Goal: Transaction & Acquisition: Book appointment/travel/reservation

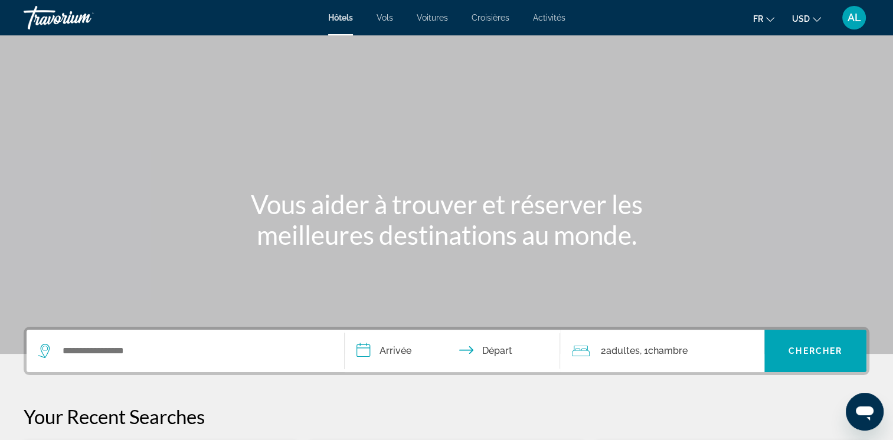
click at [820, 15] on icon "Change currency" at bounding box center [817, 19] width 8 height 8
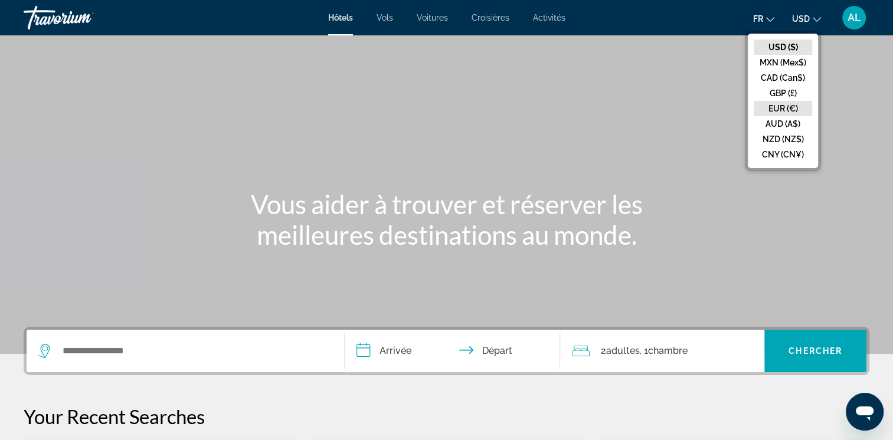
click at [771, 103] on button "EUR (€)" at bounding box center [783, 108] width 58 height 15
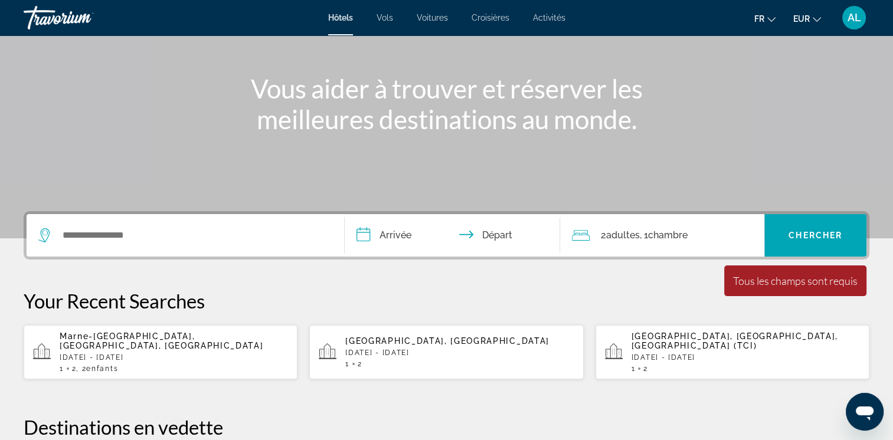
scroll to position [118, 0]
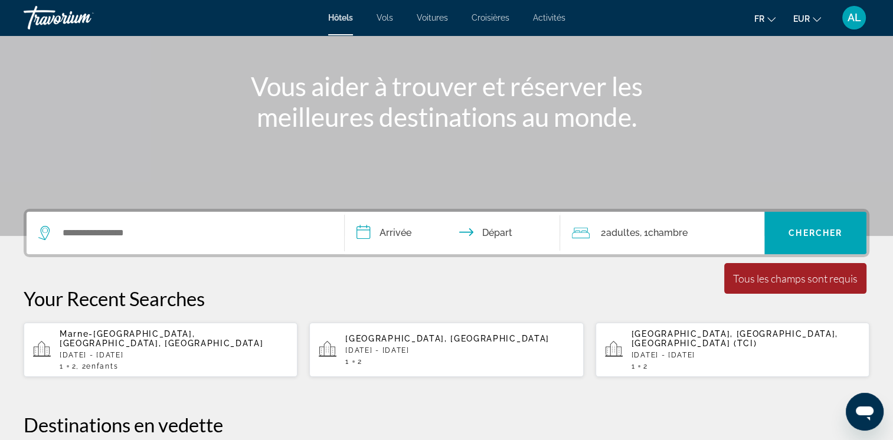
click at [409, 233] on input "**********" at bounding box center [455, 235] width 221 height 46
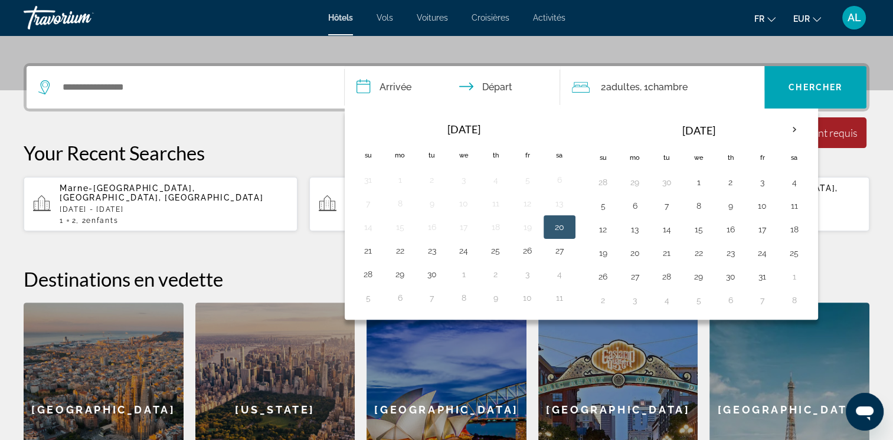
scroll to position [288, 0]
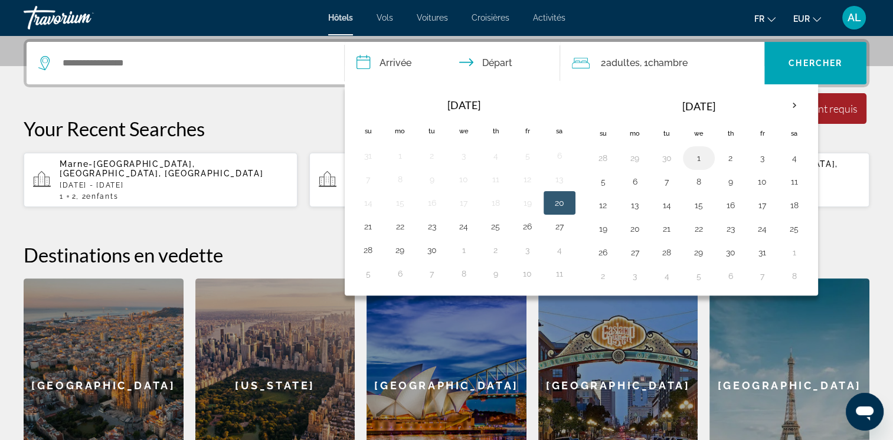
click at [696, 156] on button "1" at bounding box center [699, 158] width 19 height 17
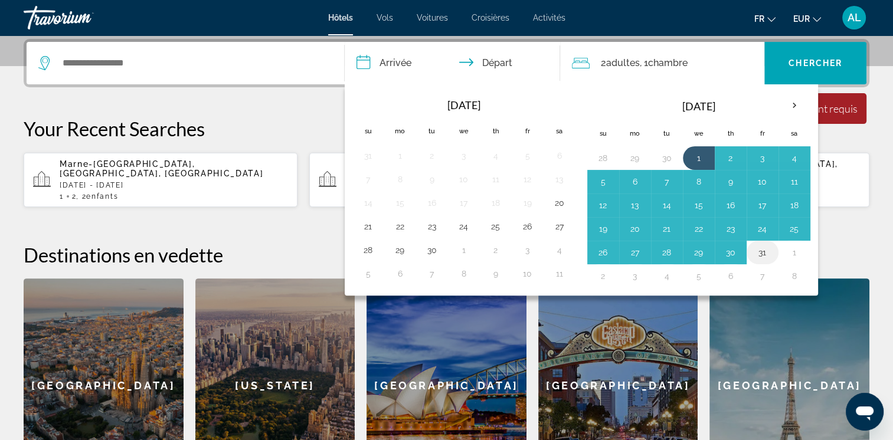
click at [762, 256] on button "31" at bounding box center [762, 252] width 19 height 17
type input "**********"
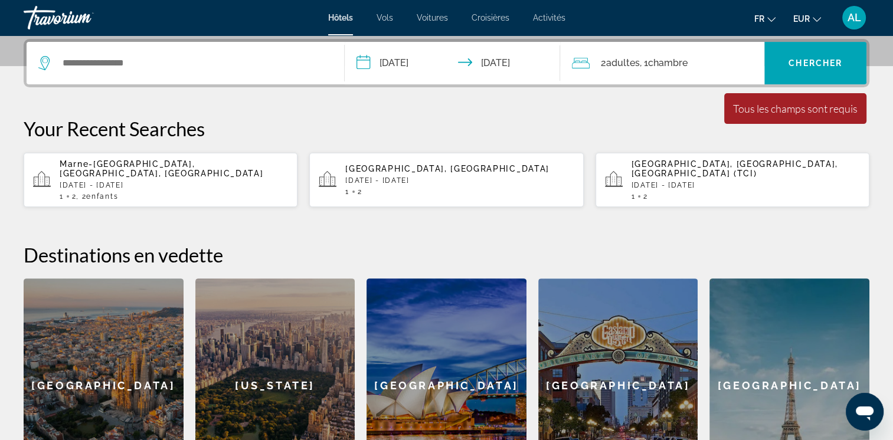
click at [639, 61] on span "Adultes" at bounding box center [623, 62] width 34 height 11
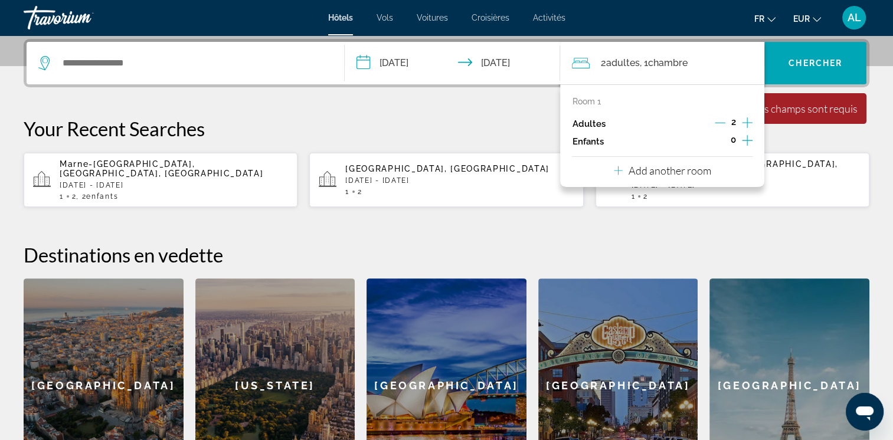
click at [722, 120] on icon "Decrement adults" at bounding box center [720, 122] width 11 height 11
click at [802, 60] on span "Chercher" at bounding box center [816, 62] width 54 height 9
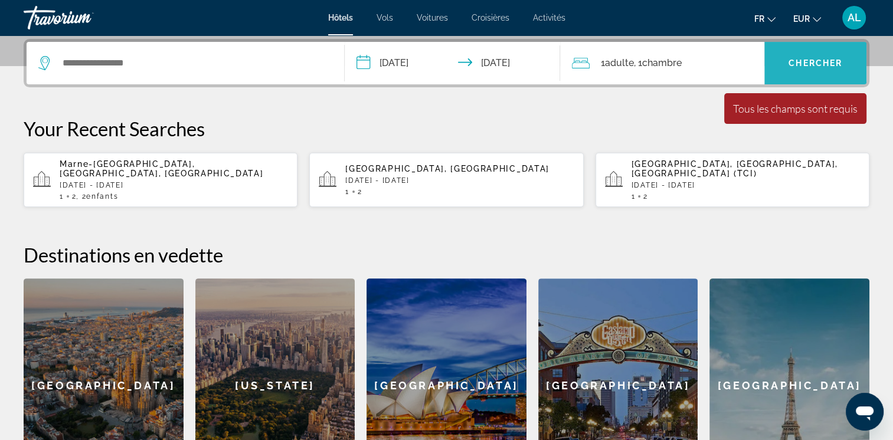
click at [798, 54] on span "Search widget" at bounding box center [816, 63] width 102 height 28
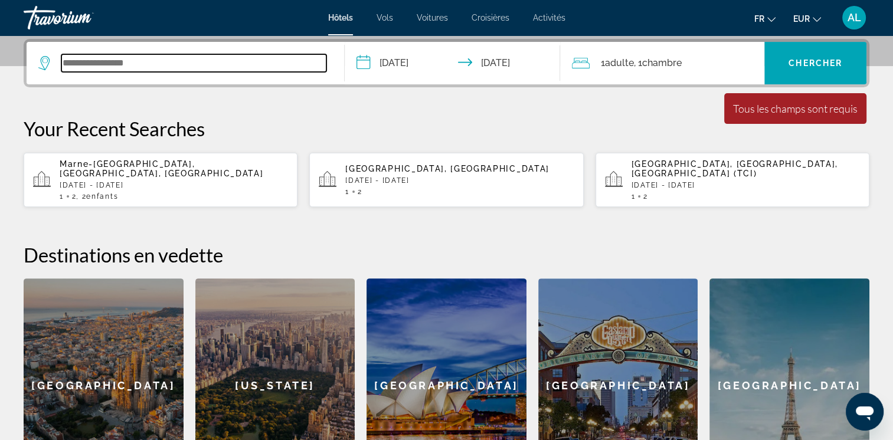
click at [142, 60] on input "Search widget" at bounding box center [193, 63] width 265 height 18
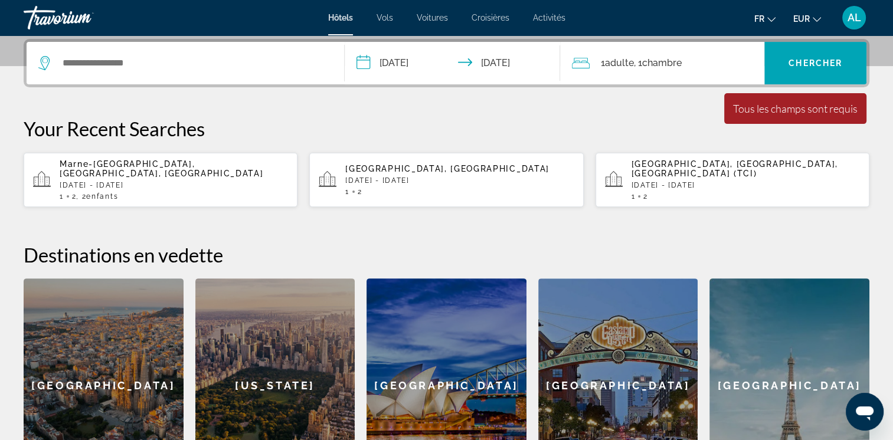
click at [40, 61] on icon "Search widget" at bounding box center [45, 63] width 14 height 14
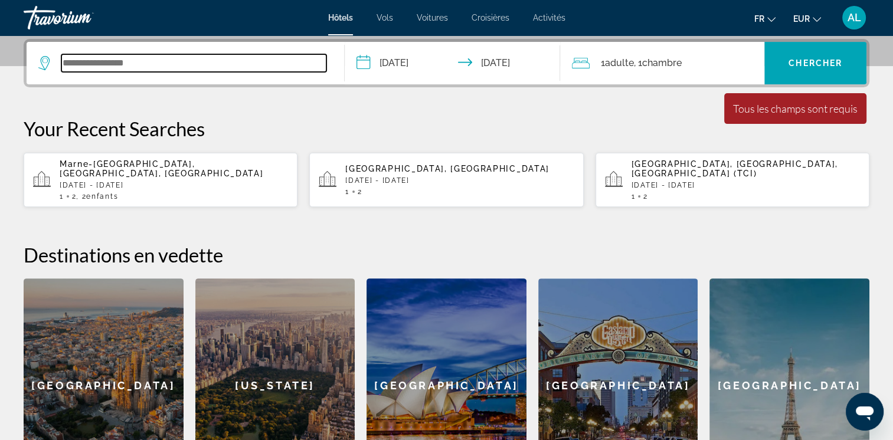
click at [76, 63] on input "Search widget" at bounding box center [193, 63] width 265 height 18
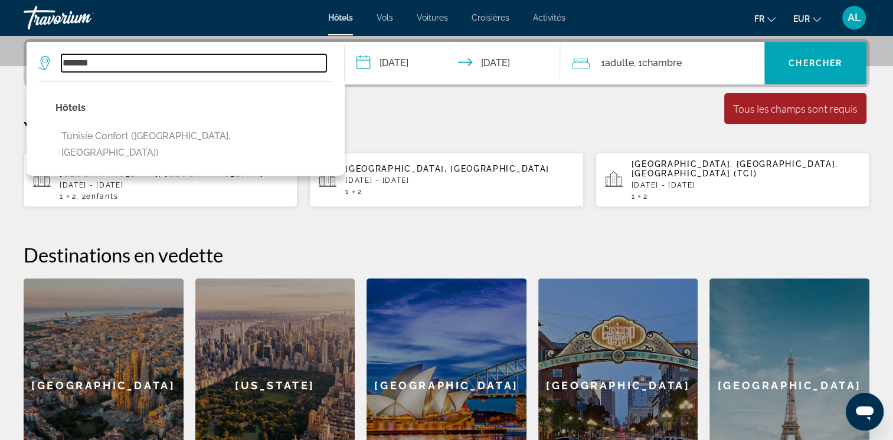
click at [107, 67] on input "*******" at bounding box center [193, 63] width 265 height 18
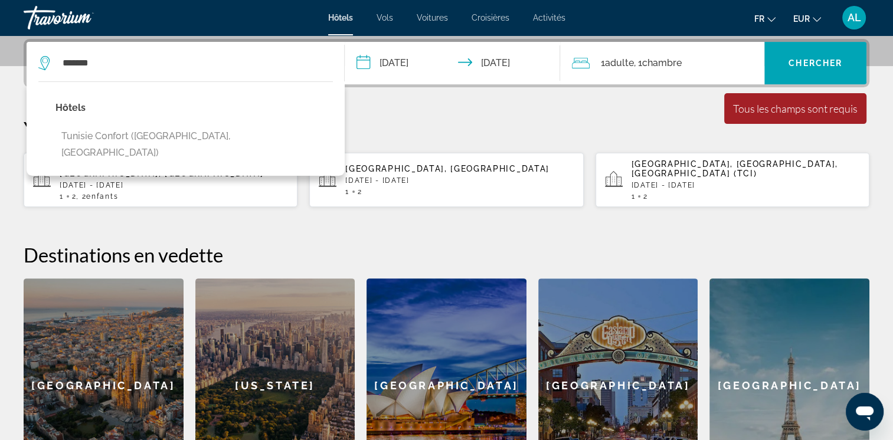
click at [425, 109] on div "**********" at bounding box center [446, 266] width 893 height 455
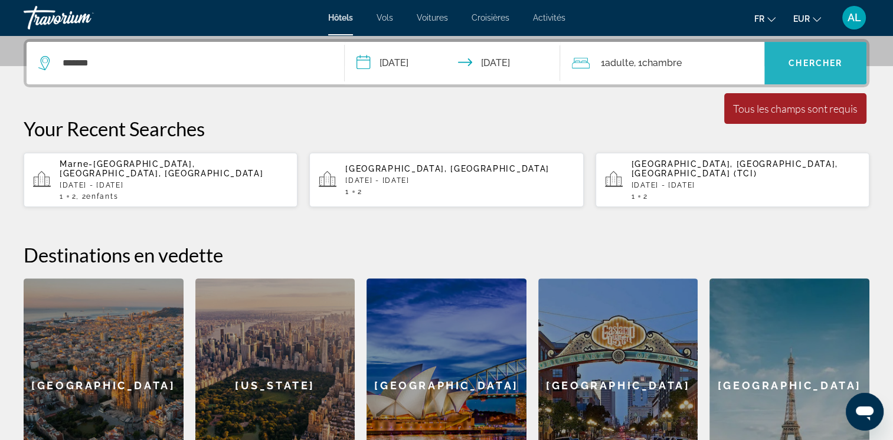
click at [829, 61] on span "Chercher" at bounding box center [816, 62] width 54 height 9
click at [828, 56] on span "Search widget" at bounding box center [816, 63] width 102 height 28
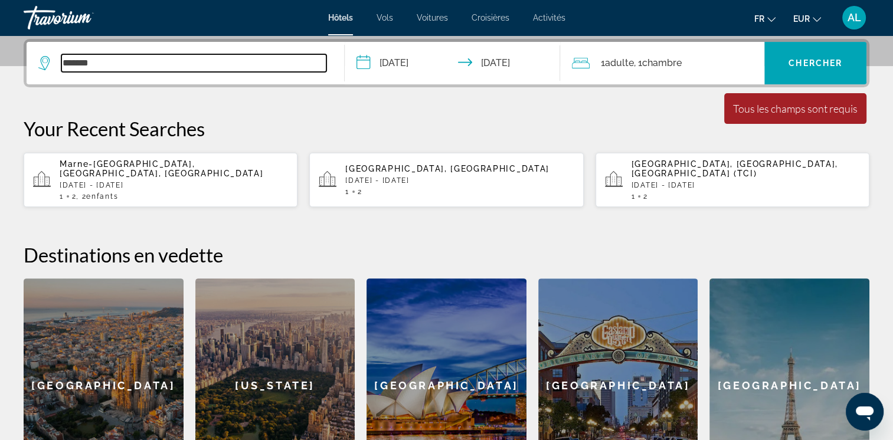
click at [107, 56] on input "*******" at bounding box center [193, 63] width 265 height 18
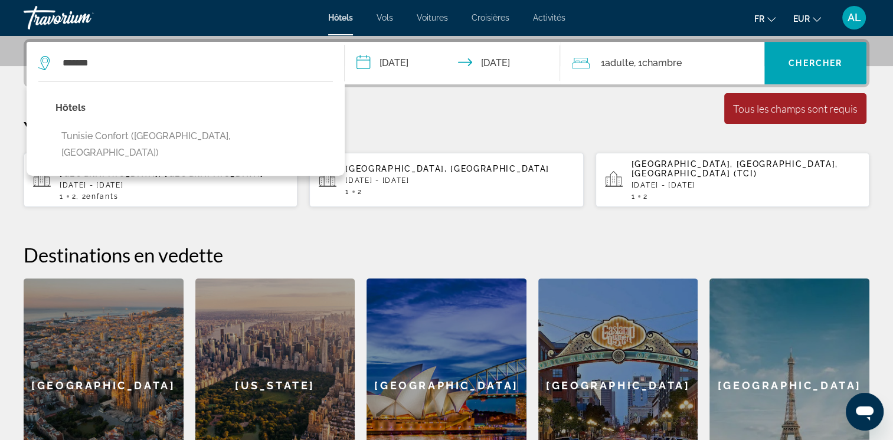
click at [43, 61] on icon "Search widget" at bounding box center [45, 63] width 14 height 14
click at [418, 130] on p "Your Recent Searches" at bounding box center [447, 129] width 846 height 24
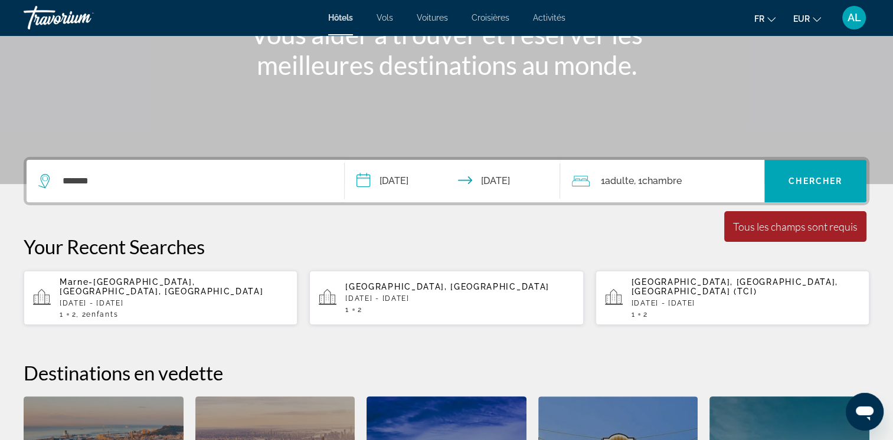
scroll to position [111, 0]
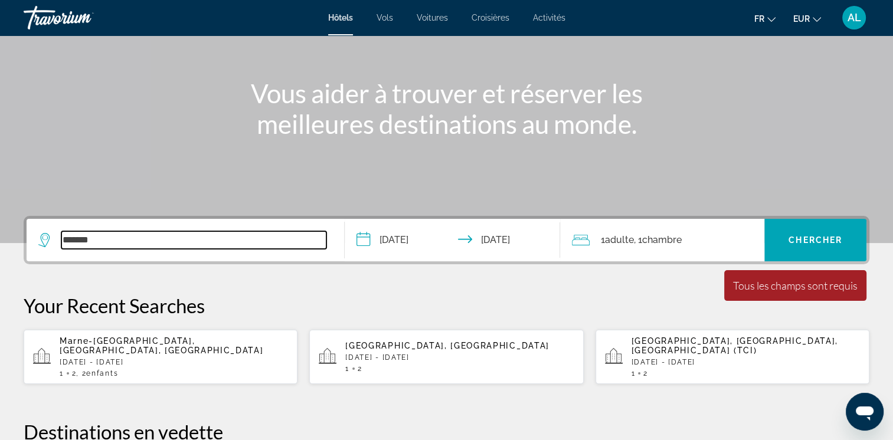
click at [125, 240] on input "*******" at bounding box center [193, 240] width 265 height 18
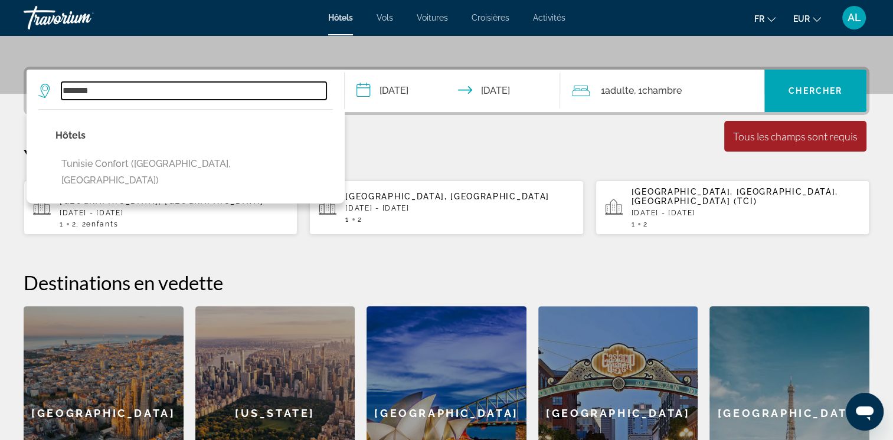
scroll to position [288, 0]
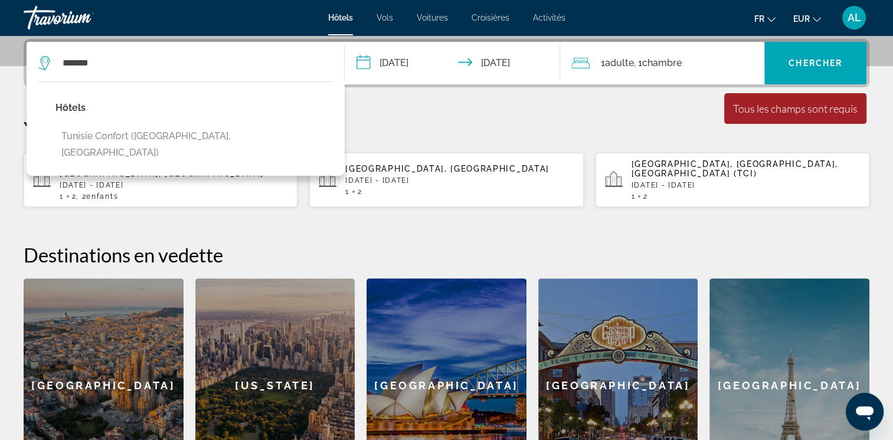
drag, startPoint x: 134, startPoint y: 139, endPoint x: 184, endPoint y: 143, distance: 50.4
click at [136, 139] on button "Tunisie Confort ([GEOGRAPHIC_DATA], [GEOGRAPHIC_DATA])" at bounding box center [195, 144] width 278 height 39
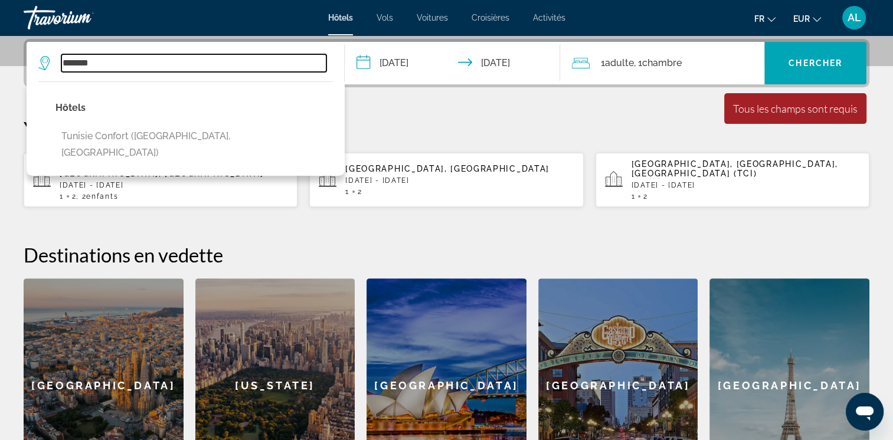
type input "**********"
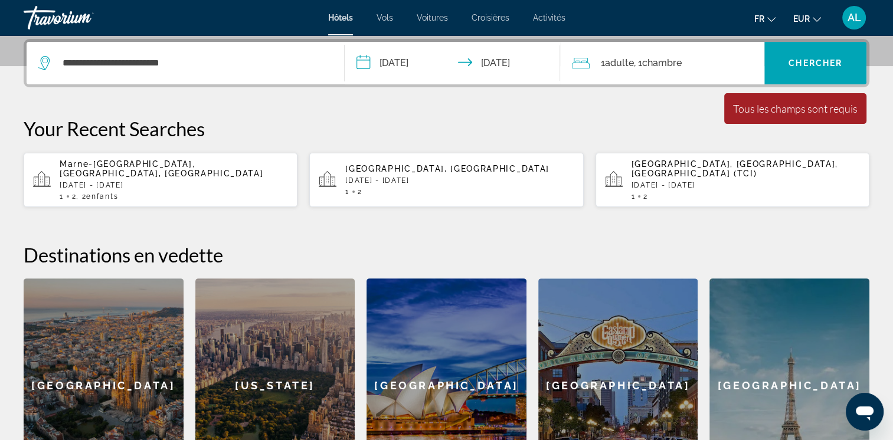
click at [752, 113] on div "Tous les champs sont requis" at bounding box center [795, 108] width 125 height 13
click at [816, 53] on span "Search widget" at bounding box center [816, 63] width 102 height 28
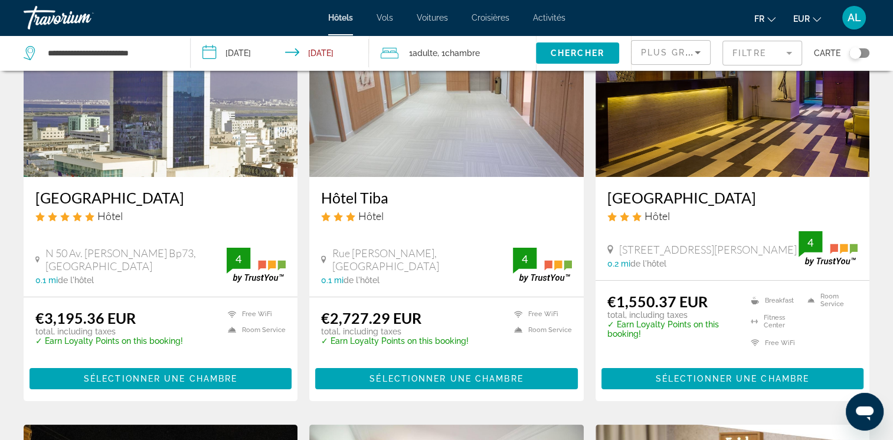
scroll to position [118, 0]
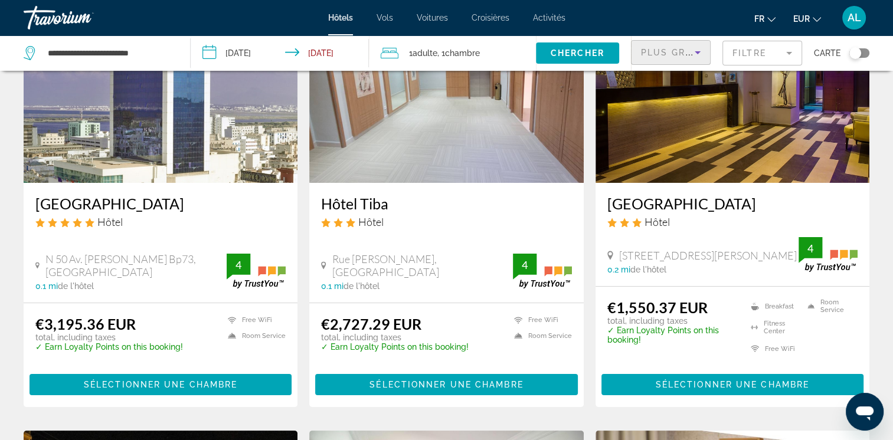
click at [689, 53] on span "Plus grandes économies" at bounding box center [711, 52] width 141 height 9
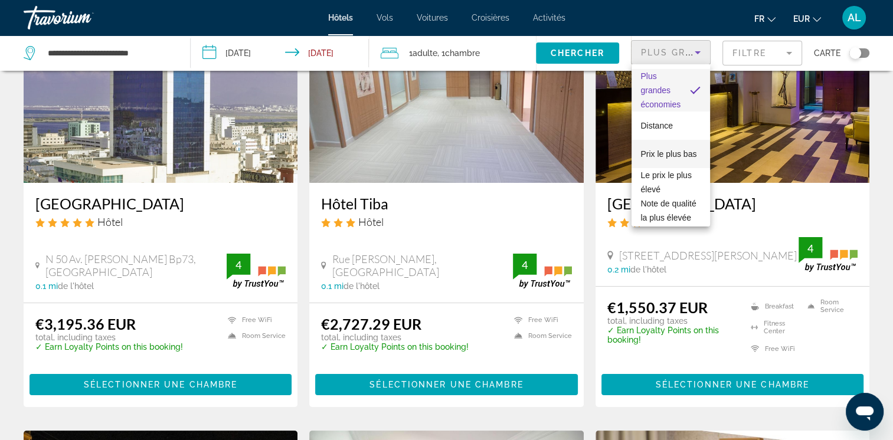
click at [651, 150] on span "Prix le plus bas" at bounding box center [669, 153] width 56 height 9
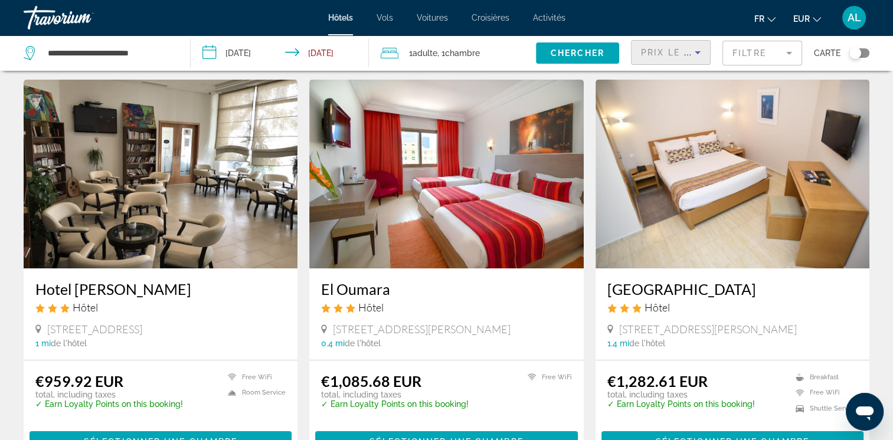
scroll to position [59, 0]
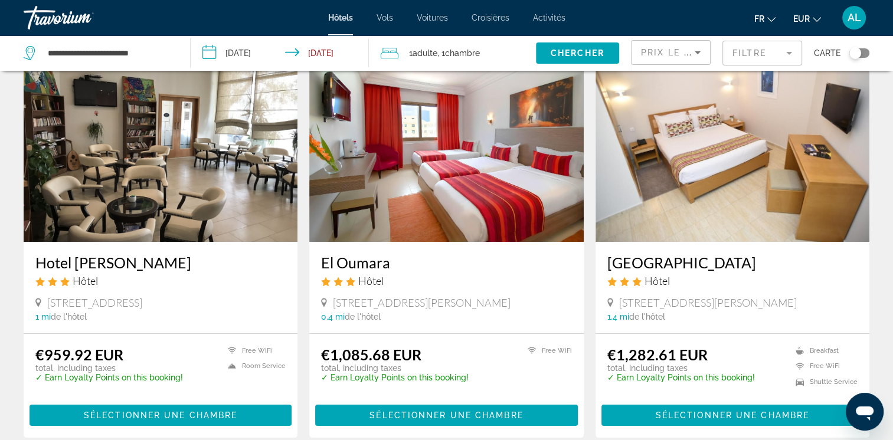
click at [128, 209] on img "Main content" at bounding box center [161, 147] width 274 height 189
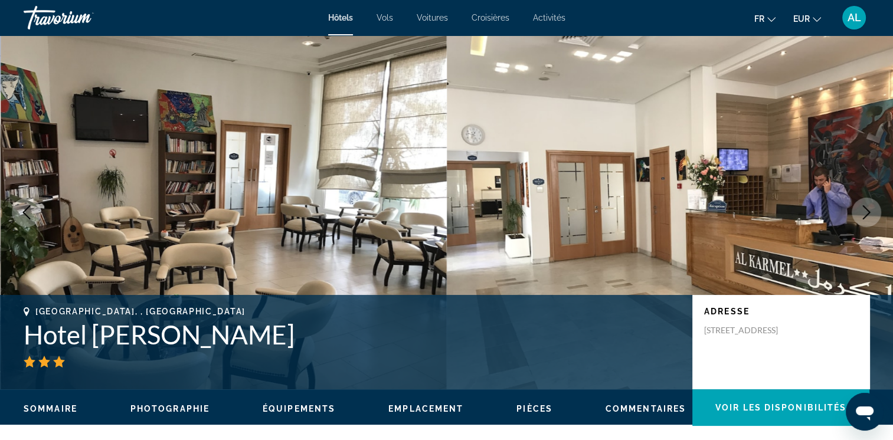
click at [136, 190] on img "Main content" at bounding box center [224, 212] width 447 height 354
click at [233, 220] on img "Main content" at bounding box center [224, 212] width 447 height 354
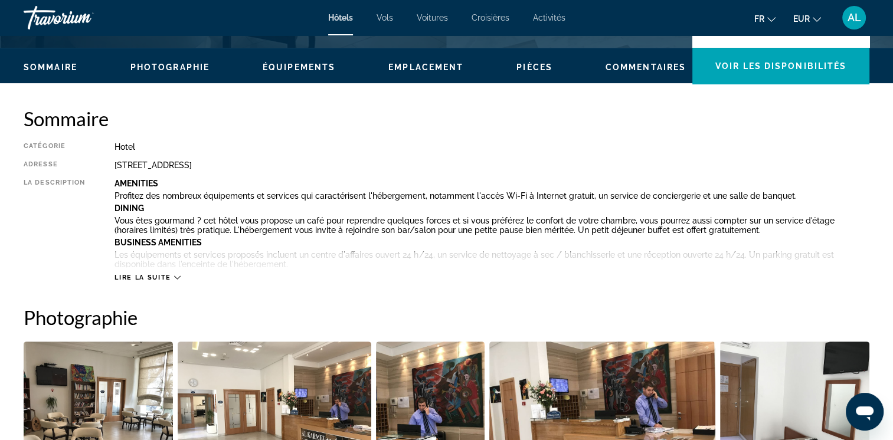
scroll to position [354, 0]
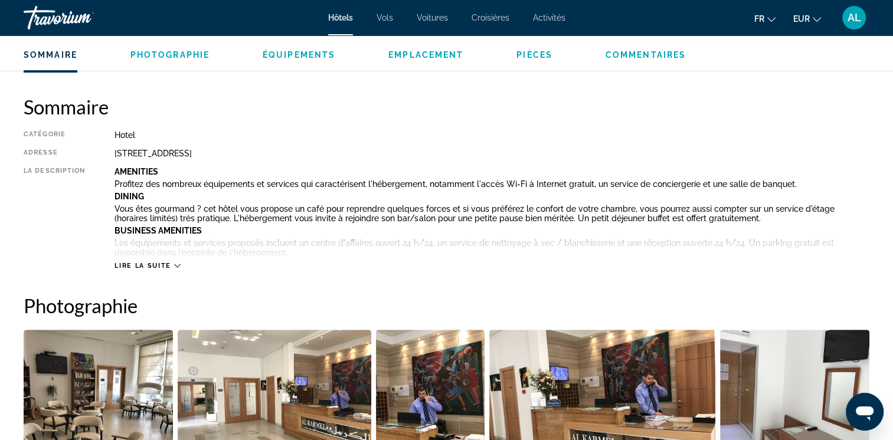
click at [141, 265] on span "Lire la suite" at bounding box center [143, 266] width 56 height 8
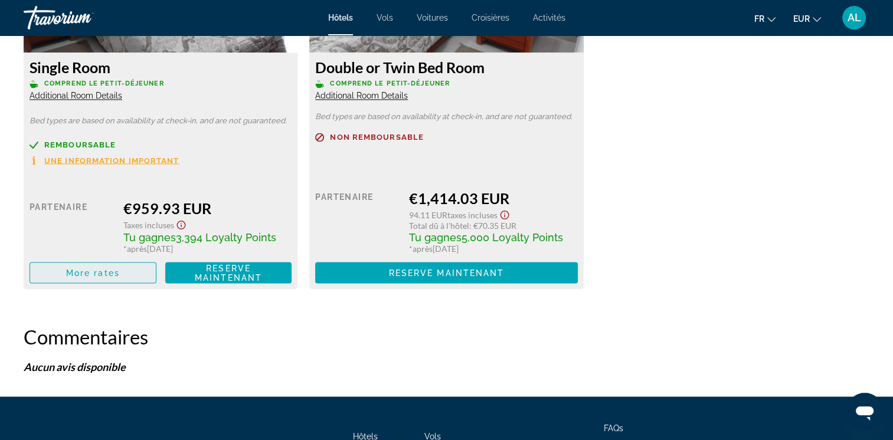
scroll to position [2126, 0]
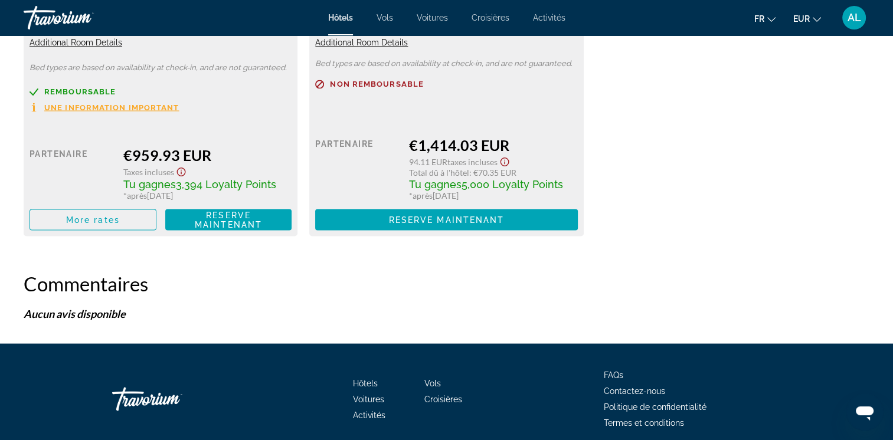
click at [179, 171] on icon "Show Taxes and Fees disclaimer" at bounding box center [181, 172] width 14 height 11
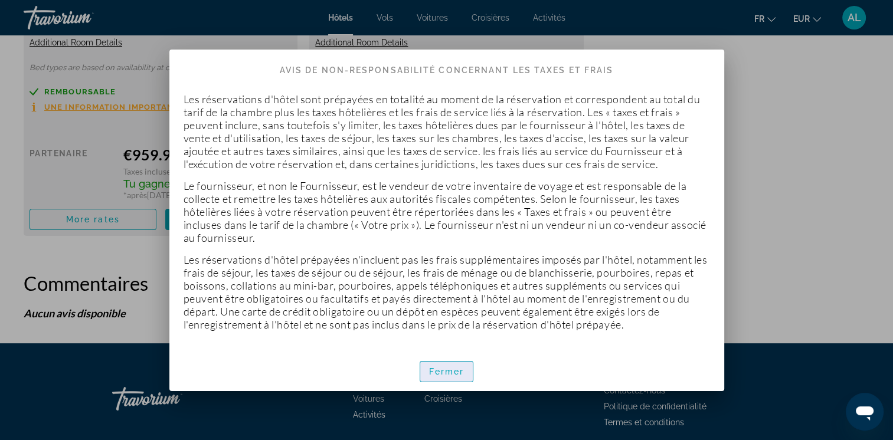
click at [450, 371] on span "Fermer" at bounding box center [446, 371] width 35 height 9
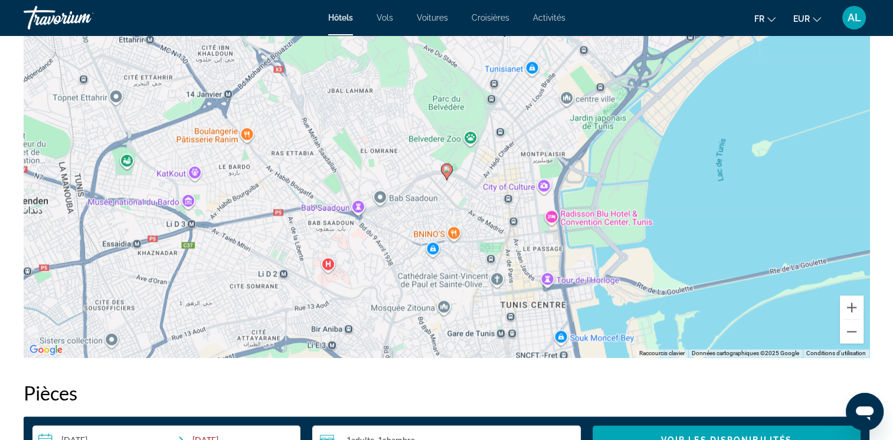
scroll to position [1476, 0]
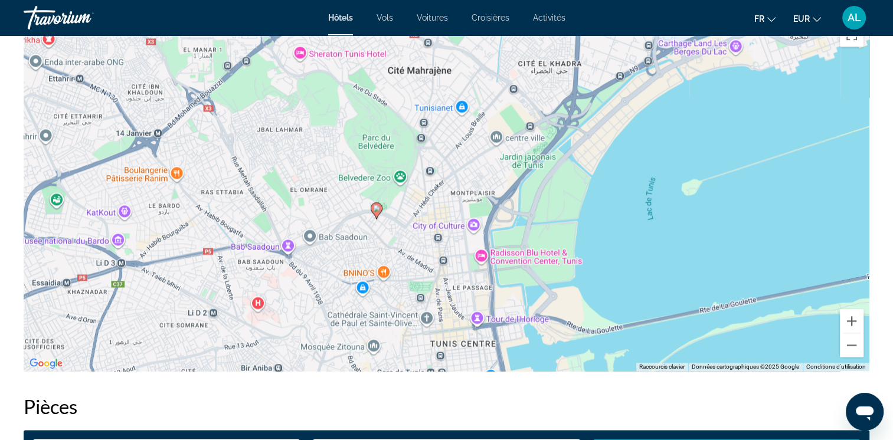
drag, startPoint x: 508, startPoint y: 261, endPoint x: 438, endPoint y: 290, distance: 76.8
click at [438, 290] on div "Pour activer le glissement avec le clavier, appuyez sur Alt+Entrée. Une fois ce…" at bounding box center [447, 194] width 846 height 354
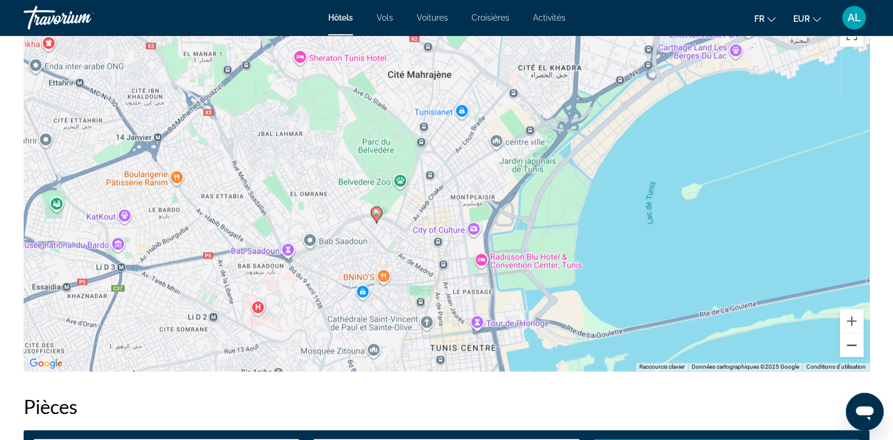
click at [853, 348] on button "Zoom arrière" at bounding box center [852, 346] width 24 height 24
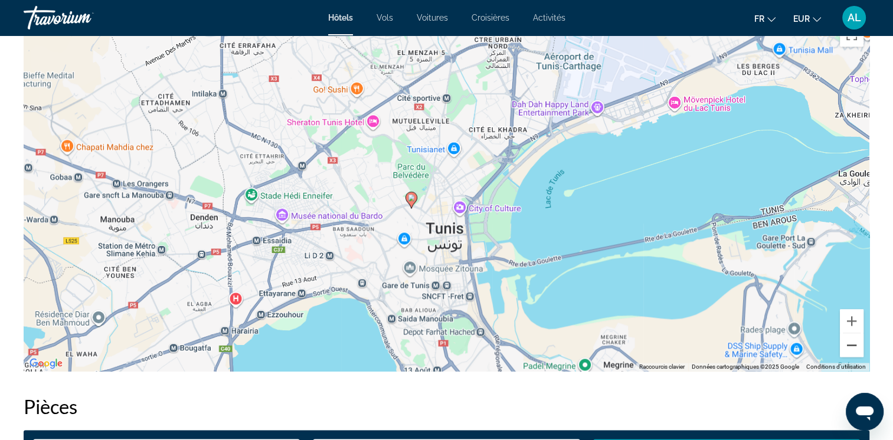
click at [853, 348] on button "Zoom arrière" at bounding box center [852, 346] width 24 height 24
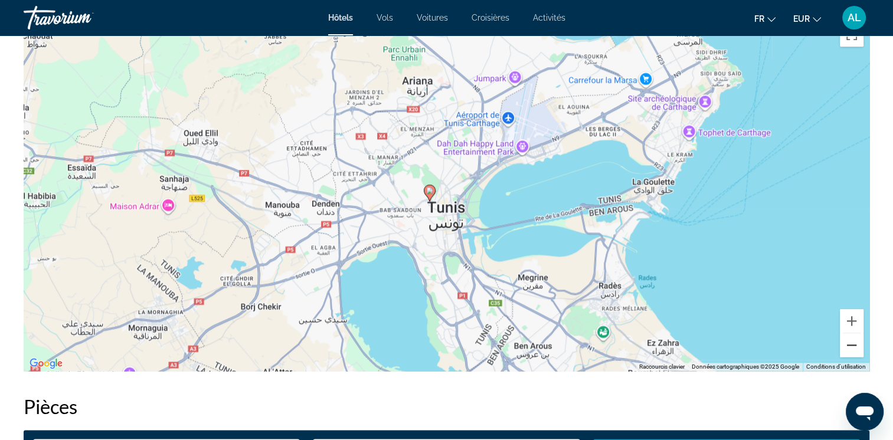
click at [853, 347] on button "Zoom arrière" at bounding box center [852, 346] width 24 height 24
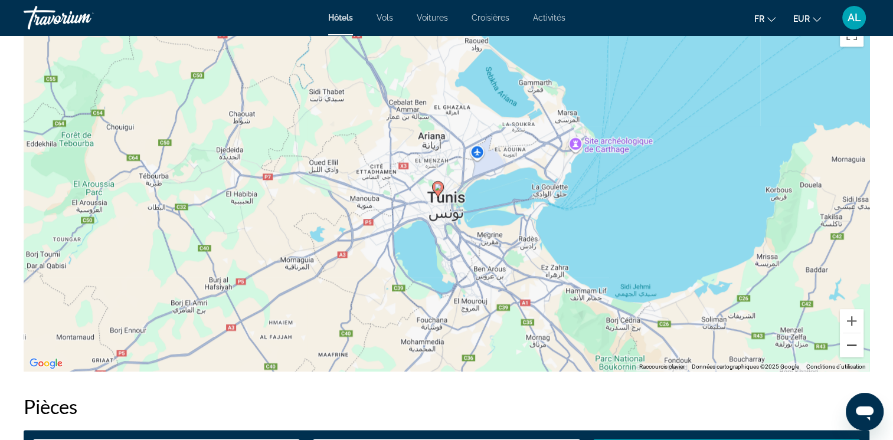
click at [853, 346] on button "Zoom arrière" at bounding box center [852, 346] width 24 height 24
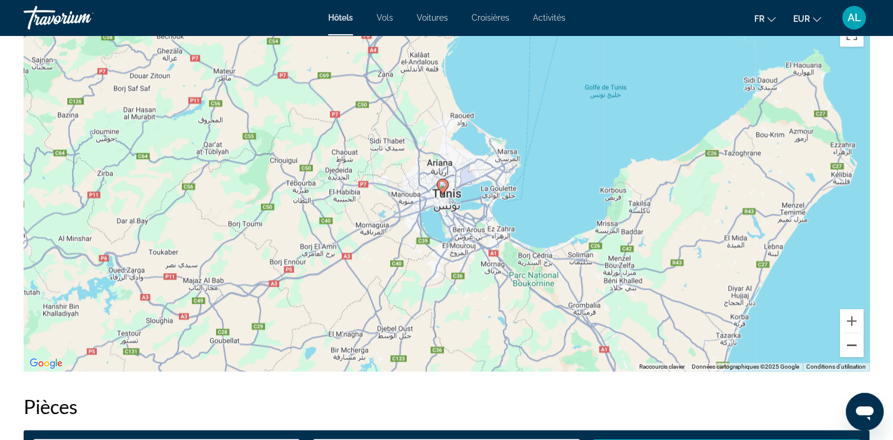
click at [853, 346] on button "Zoom arrière" at bounding box center [852, 346] width 24 height 24
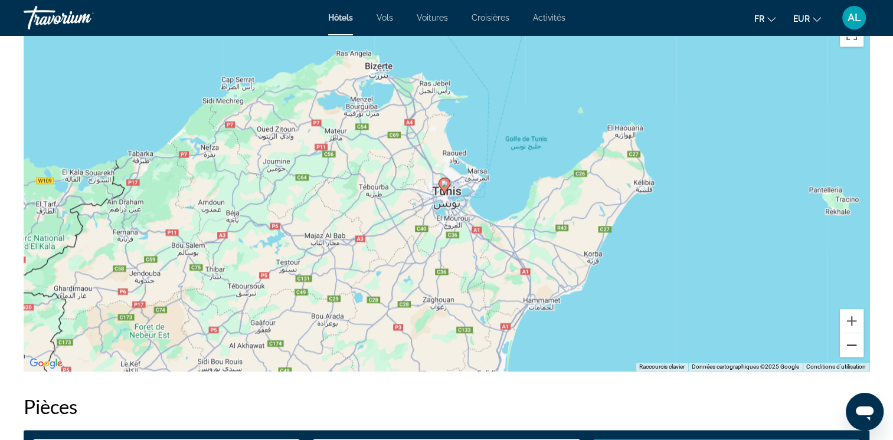
click at [853, 346] on button "Zoom arrière" at bounding box center [852, 346] width 24 height 24
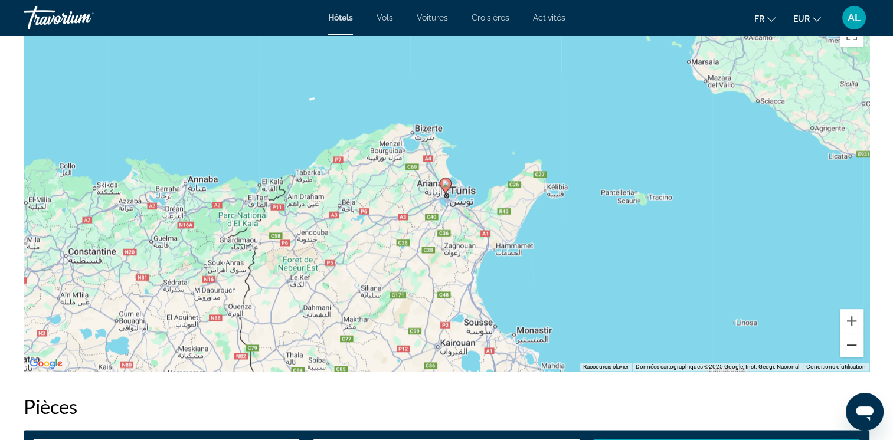
click at [853, 346] on button "Zoom arrière" at bounding box center [852, 346] width 24 height 24
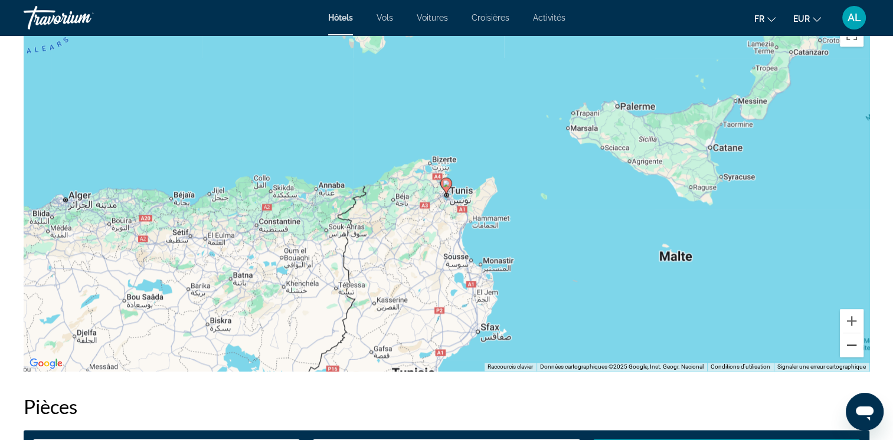
click at [853, 346] on button "Zoom arrière" at bounding box center [852, 346] width 24 height 24
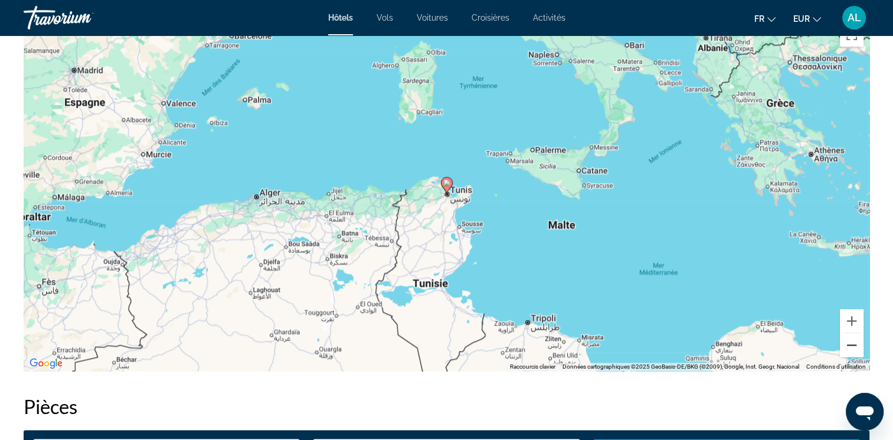
click at [853, 346] on button "Zoom arrière" at bounding box center [852, 346] width 24 height 24
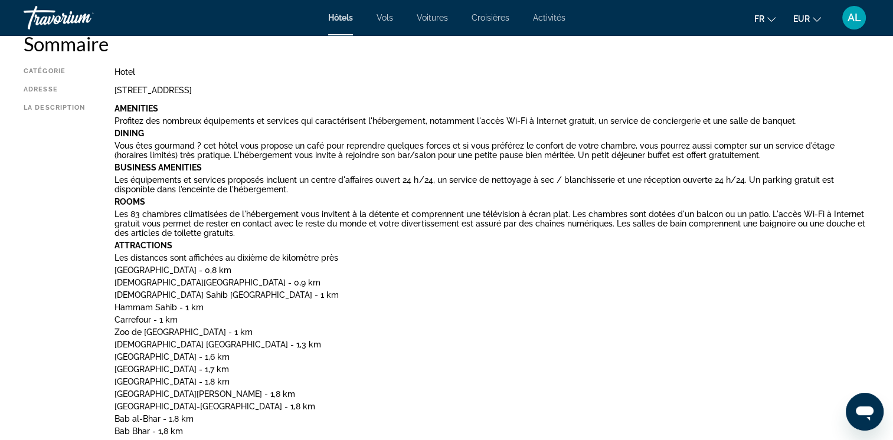
scroll to position [354, 0]
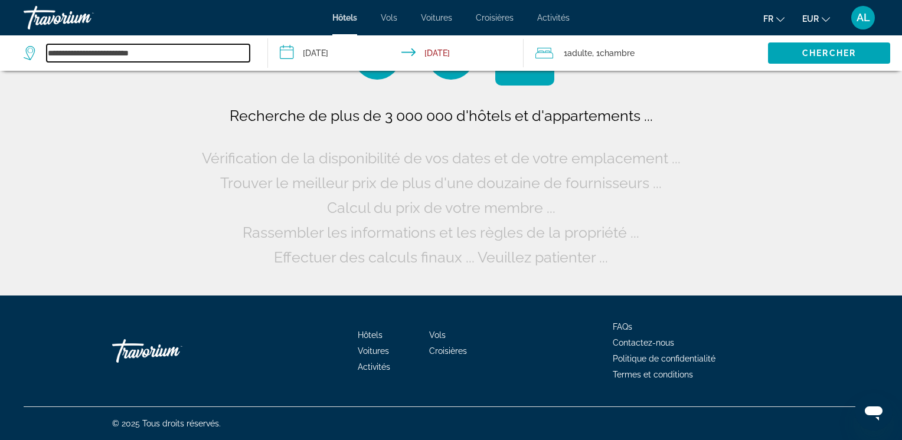
click at [155, 51] on input "**********" at bounding box center [148, 53] width 203 height 18
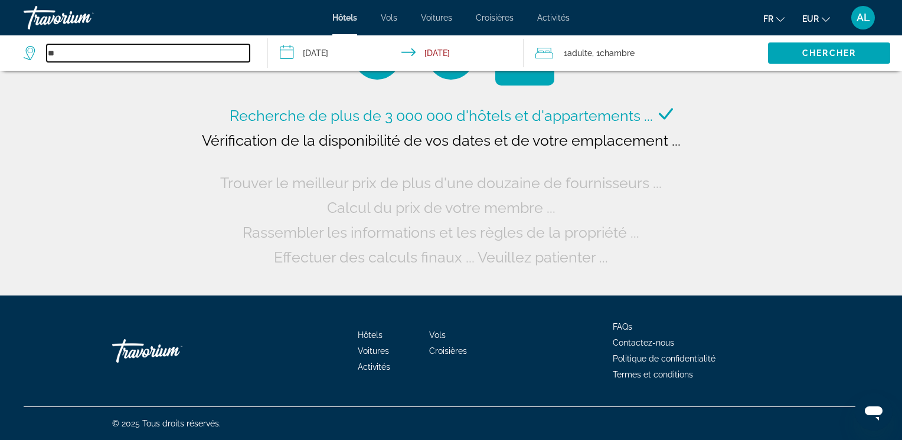
type input "*"
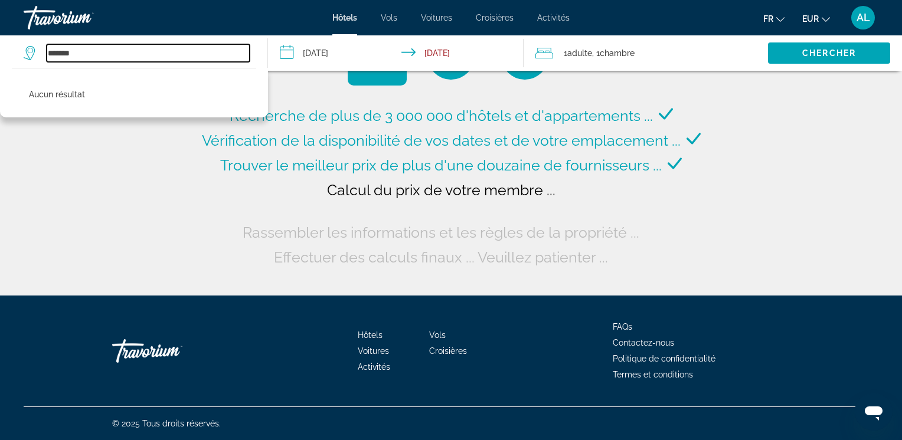
type input "*******"
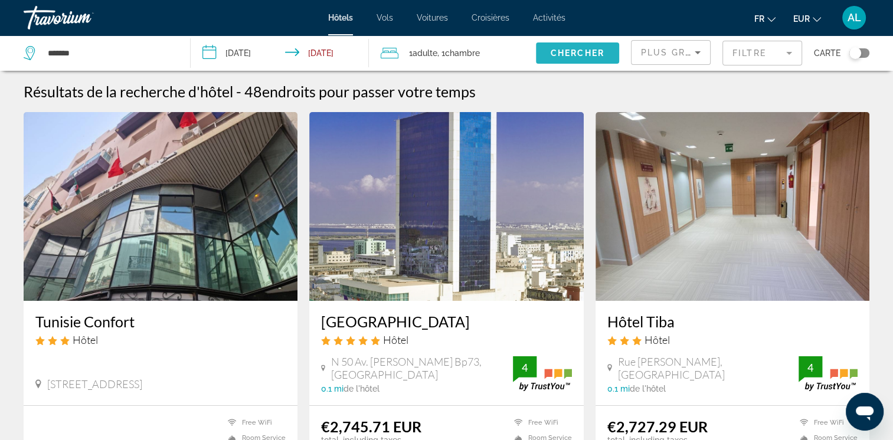
click at [570, 57] on span "Chercher" at bounding box center [578, 52] width 54 height 9
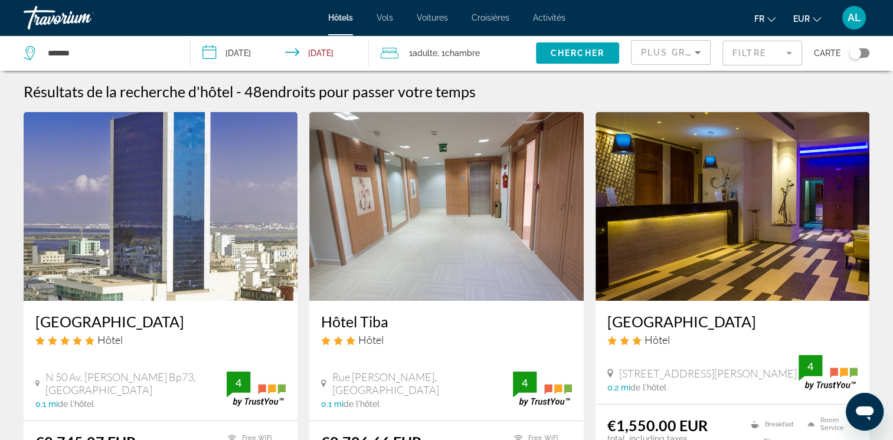
click at [334, 18] on span "Hôtels" at bounding box center [340, 17] width 25 height 9
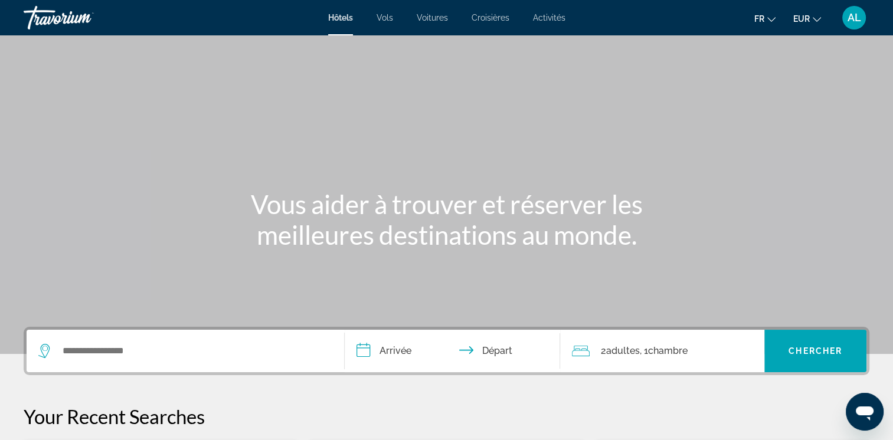
click at [102, 335] on div "Search widget" at bounding box center [185, 351] width 294 height 43
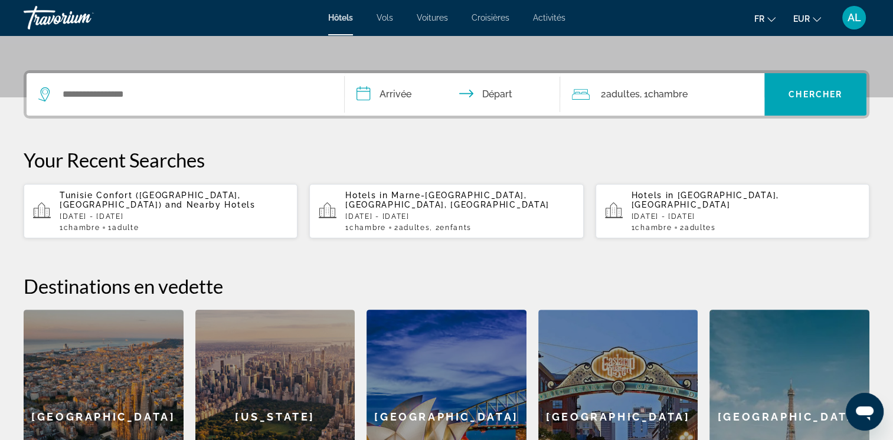
scroll to position [288, 0]
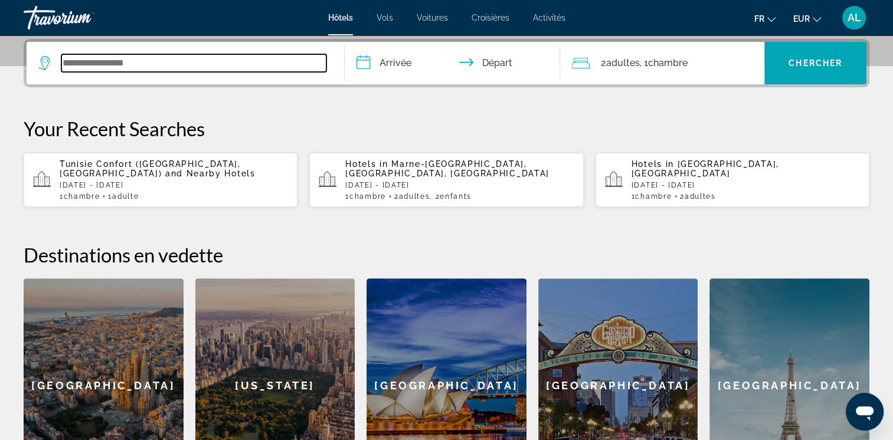
click at [87, 63] on input "Search widget" at bounding box center [193, 63] width 265 height 18
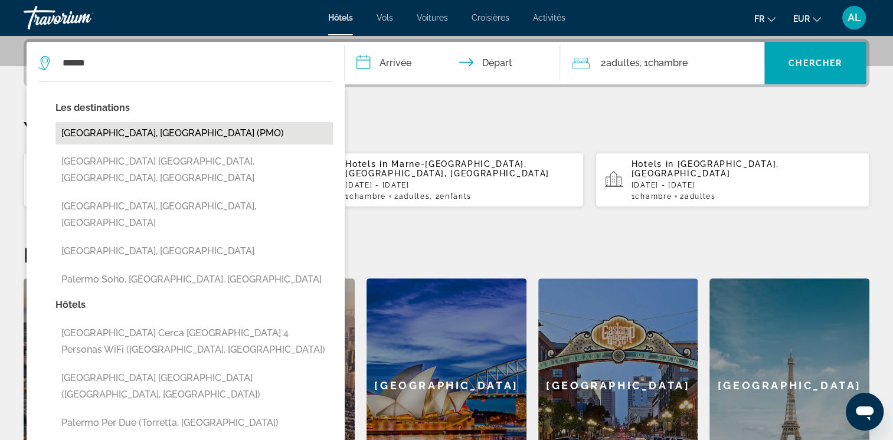
click at [74, 134] on button "[GEOGRAPHIC_DATA], [GEOGRAPHIC_DATA] (PMO)" at bounding box center [195, 133] width 278 height 22
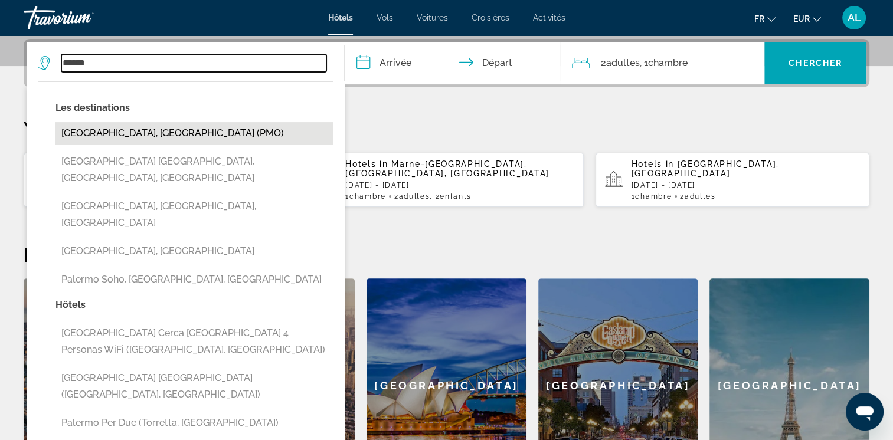
type input "**********"
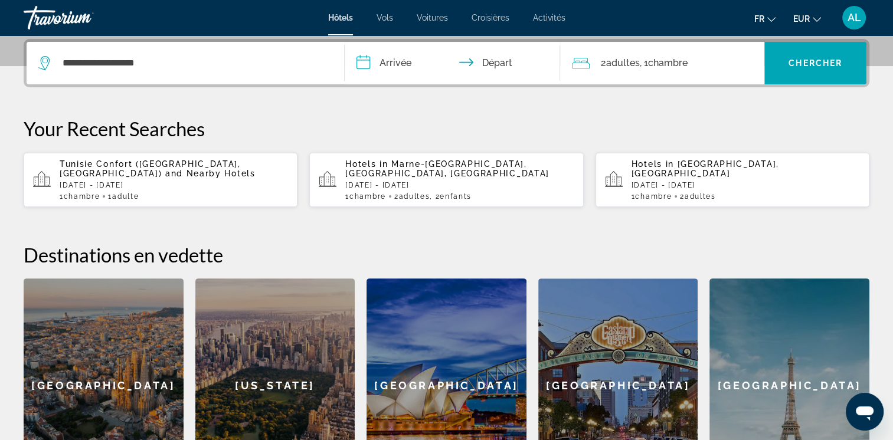
click at [409, 58] on input "**********" at bounding box center [455, 65] width 221 height 46
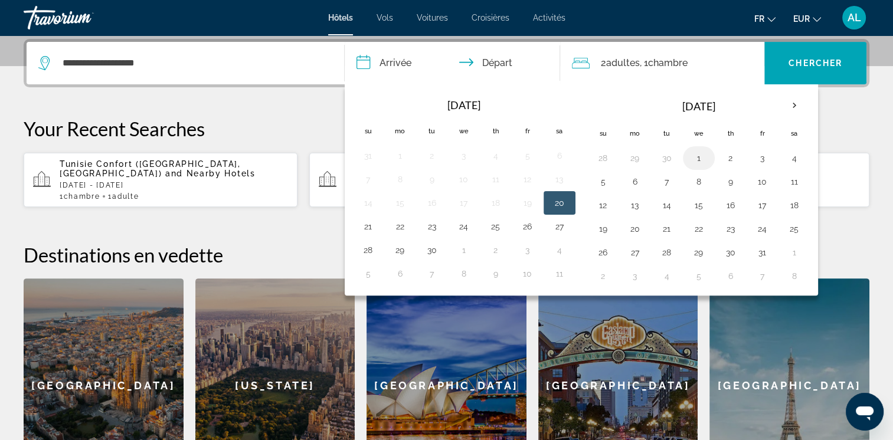
click at [692, 156] on button "1" at bounding box center [699, 158] width 19 height 17
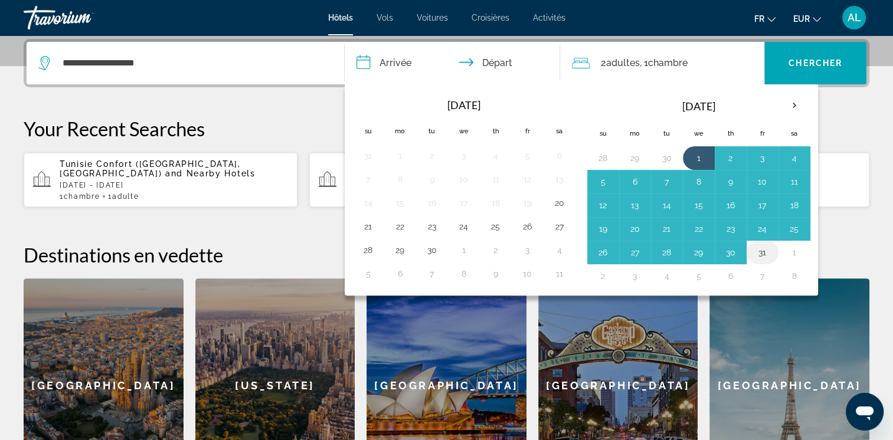
click at [765, 250] on button "31" at bounding box center [762, 252] width 19 height 17
type input "**********"
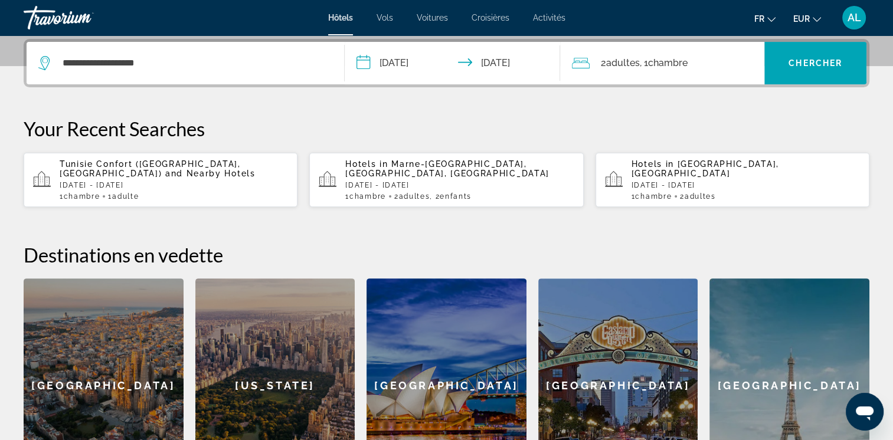
click at [654, 65] on span "Chambre" at bounding box center [668, 62] width 40 height 11
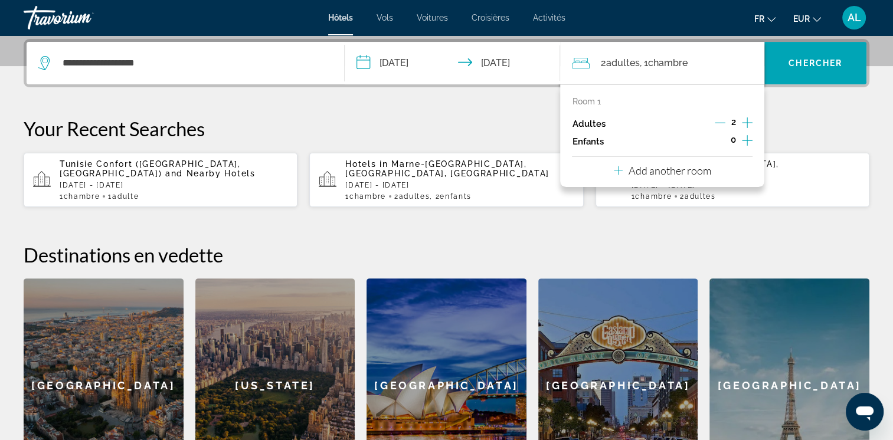
click at [714, 121] on div "Adultes 2" at bounding box center [662, 124] width 181 height 18
click at [720, 121] on icon "Decrement adults" at bounding box center [720, 122] width 11 height 11
click at [791, 61] on span "Chercher" at bounding box center [816, 62] width 54 height 9
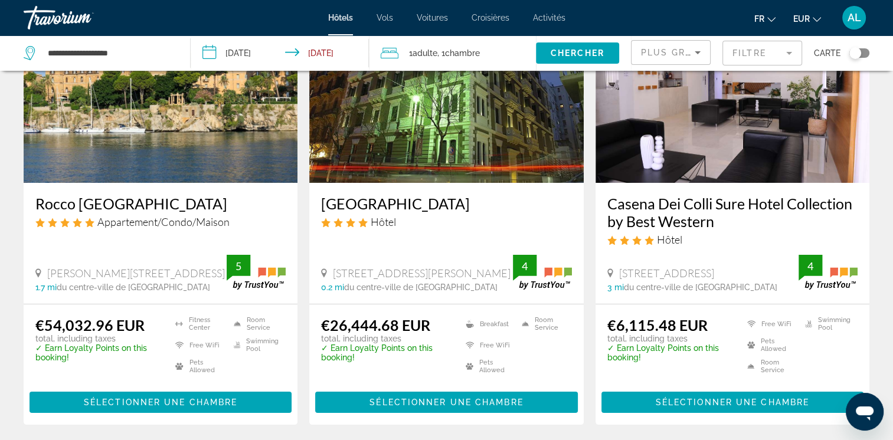
scroll to position [118, 0]
click at [697, 52] on icon "Sort by" at bounding box center [698, 52] width 6 height 3
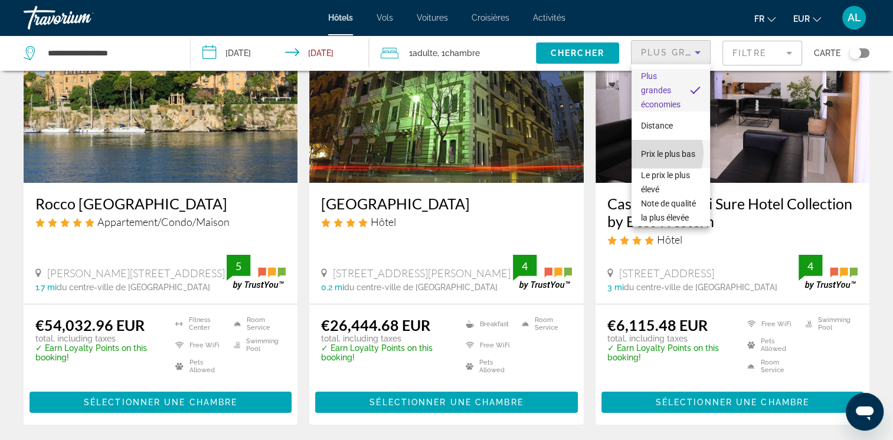
click at [651, 153] on span "Prix le plus bas" at bounding box center [668, 154] width 54 height 14
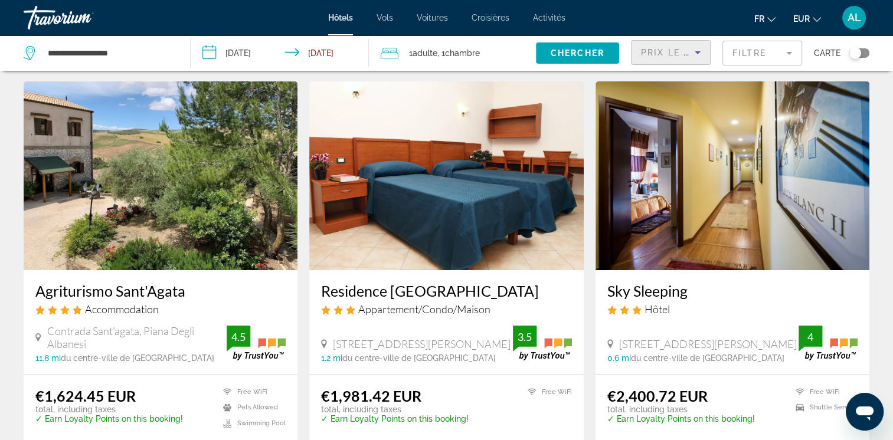
scroll to position [59, 0]
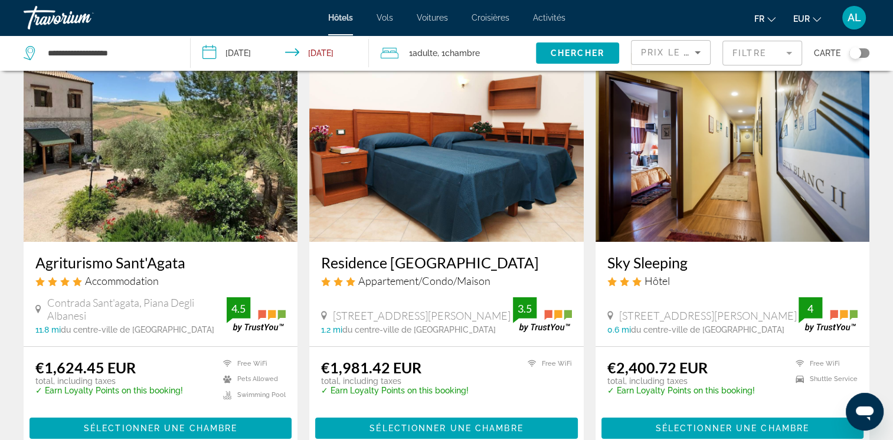
click at [92, 263] on h3 "Agriturismo Sant'Agata" at bounding box center [160, 263] width 250 height 18
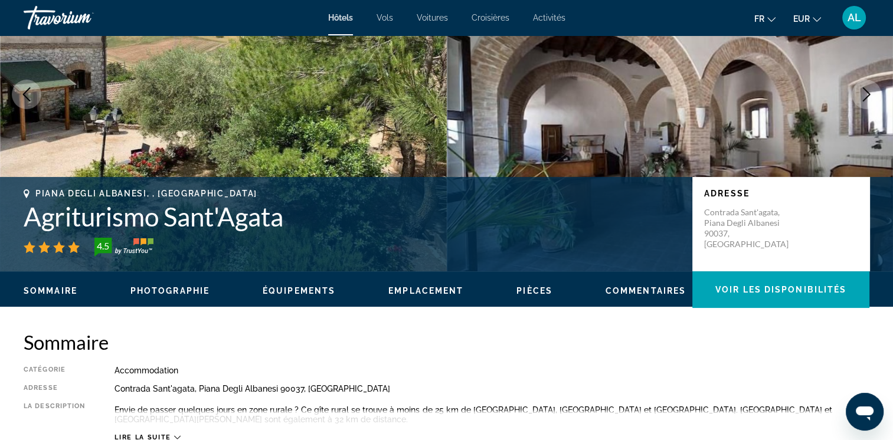
scroll to position [177, 0]
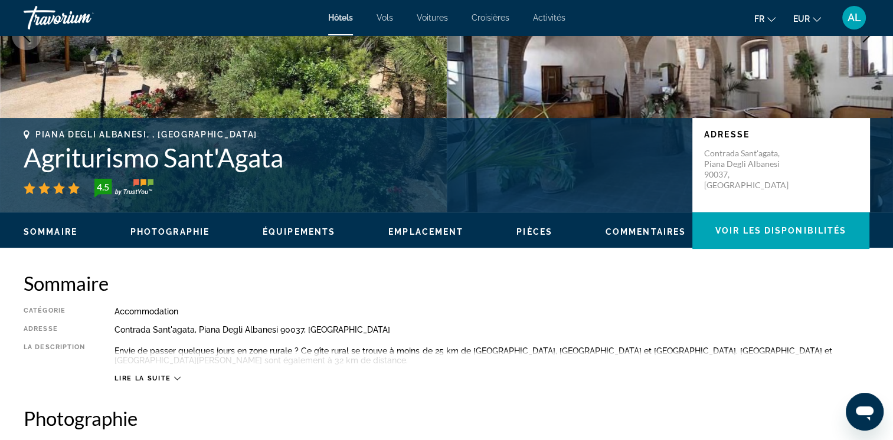
click at [175, 380] on icon "Main content" at bounding box center [177, 379] width 6 height 6
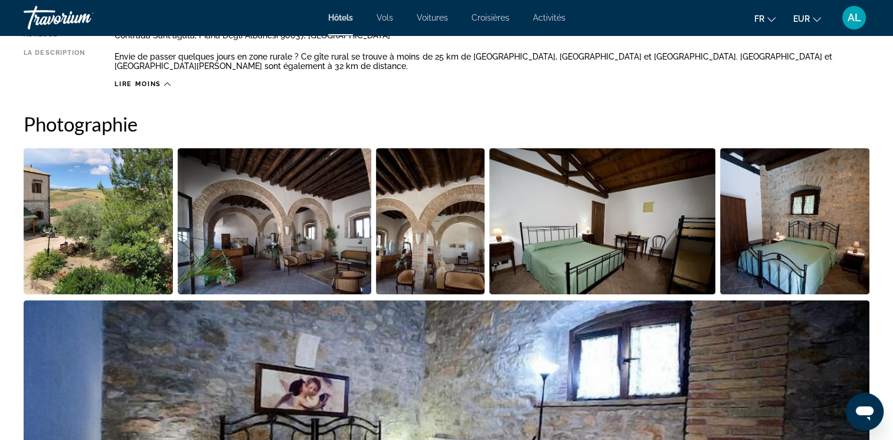
scroll to position [472, 0]
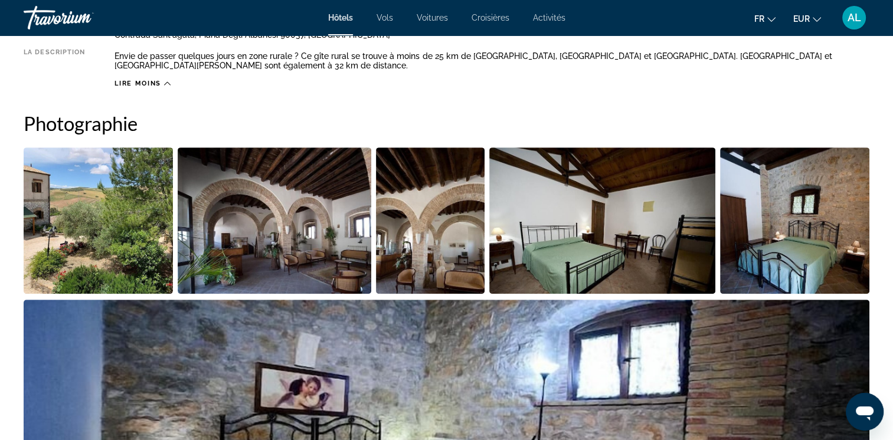
click at [100, 240] on img "Open full-screen image slider" at bounding box center [98, 221] width 149 height 146
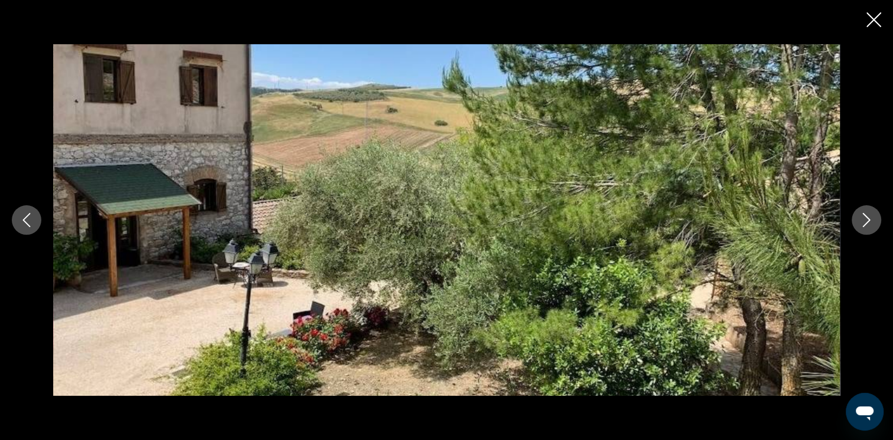
click at [863, 221] on icon "Next image" at bounding box center [867, 220] width 14 height 14
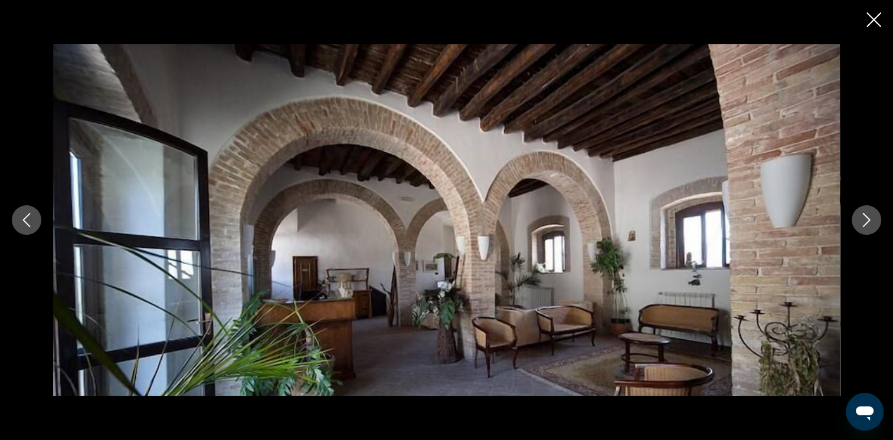
click at [869, 219] on icon "Next image" at bounding box center [867, 220] width 14 height 14
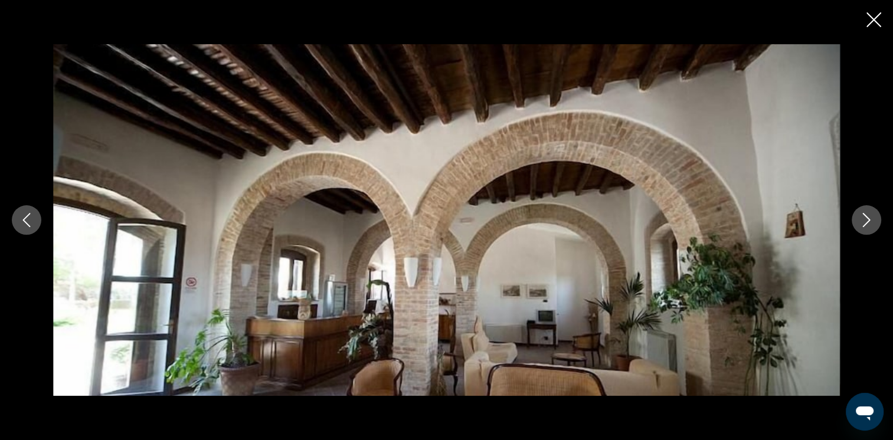
click at [869, 219] on icon "Next image" at bounding box center [867, 220] width 8 height 14
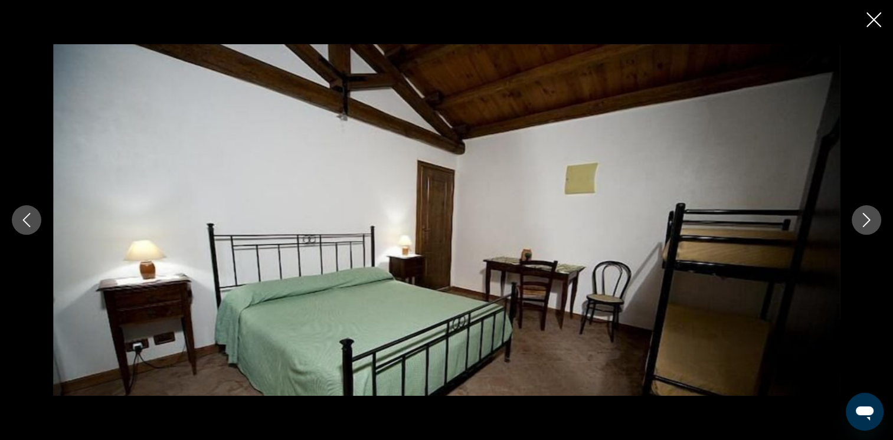
click at [869, 223] on icon "Next image" at bounding box center [867, 220] width 14 height 14
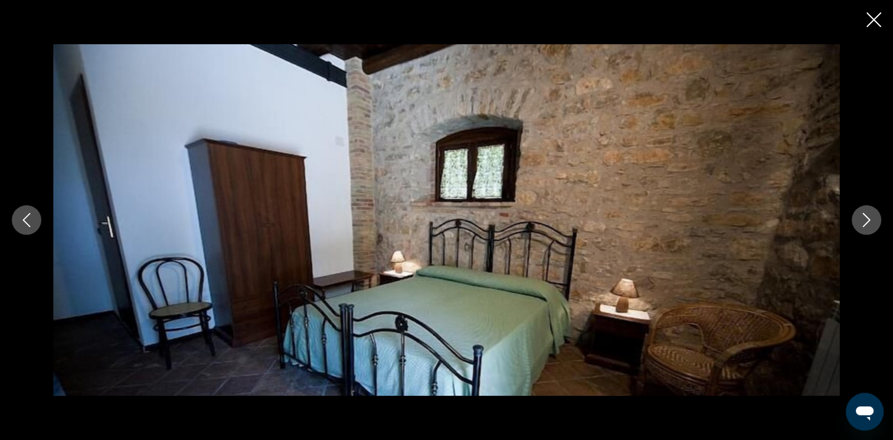
click at [864, 221] on icon "Next image" at bounding box center [867, 220] width 14 height 14
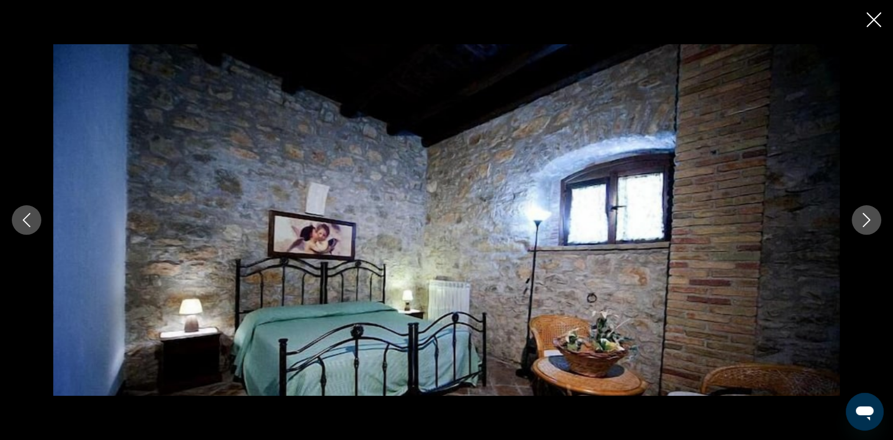
click at [864, 220] on icon "Next image" at bounding box center [867, 220] width 14 height 14
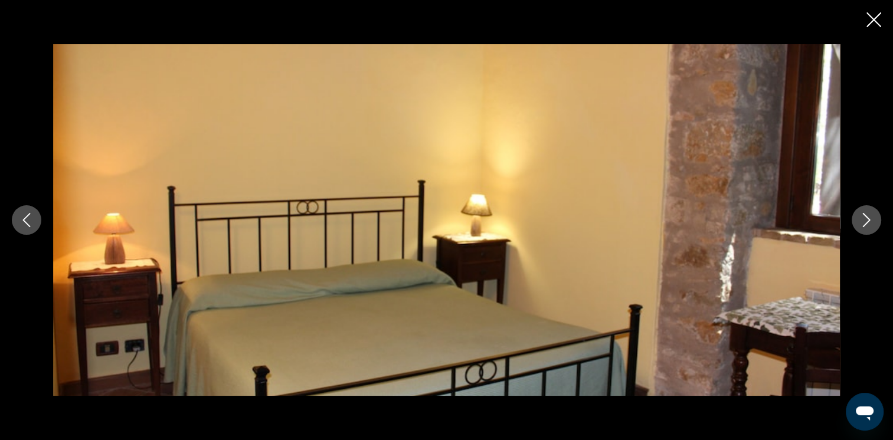
click at [864, 220] on icon "Next image" at bounding box center [867, 220] width 14 height 14
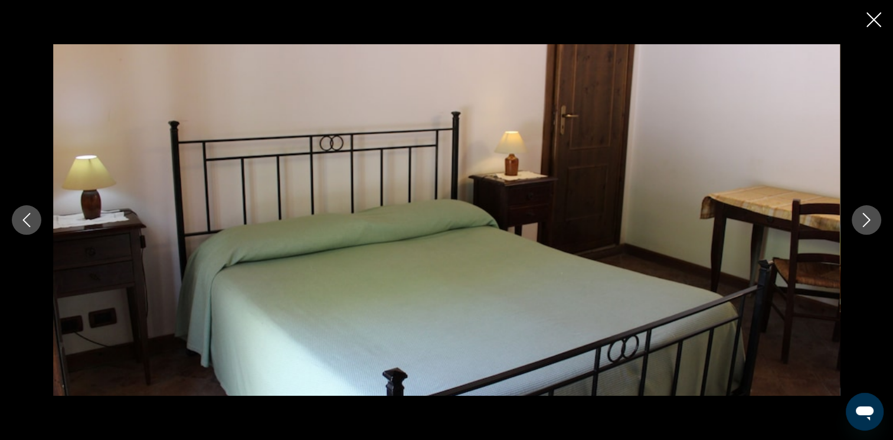
click at [864, 220] on icon "Next image" at bounding box center [867, 220] width 14 height 14
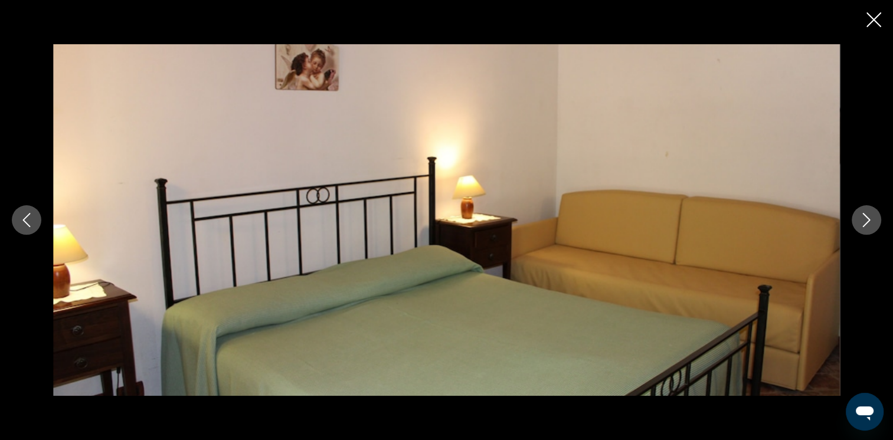
click at [864, 220] on icon "Next image" at bounding box center [867, 220] width 14 height 14
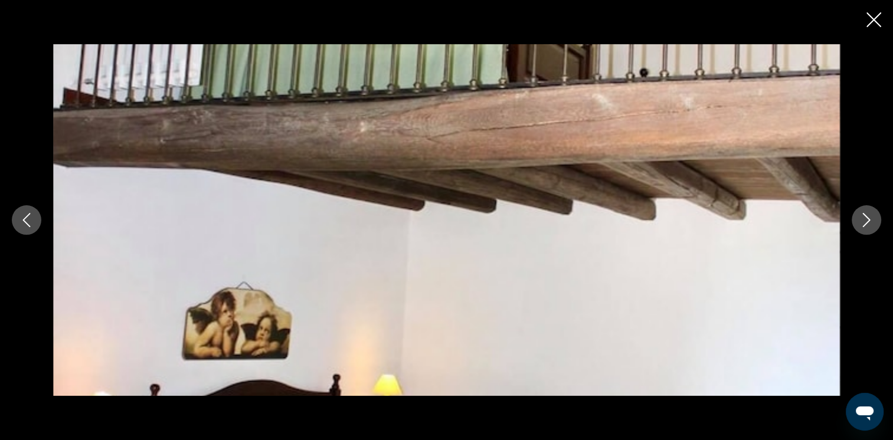
click at [864, 220] on icon "Next image" at bounding box center [867, 220] width 14 height 14
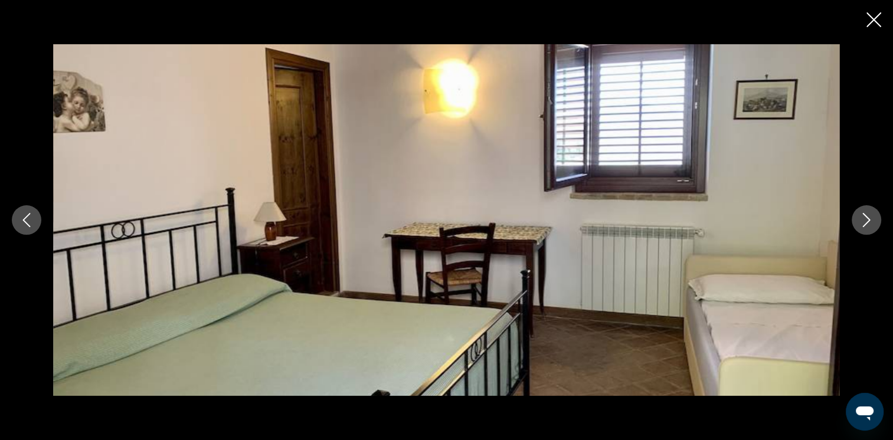
click at [864, 220] on icon "Next image" at bounding box center [867, 220] width 14 height 14
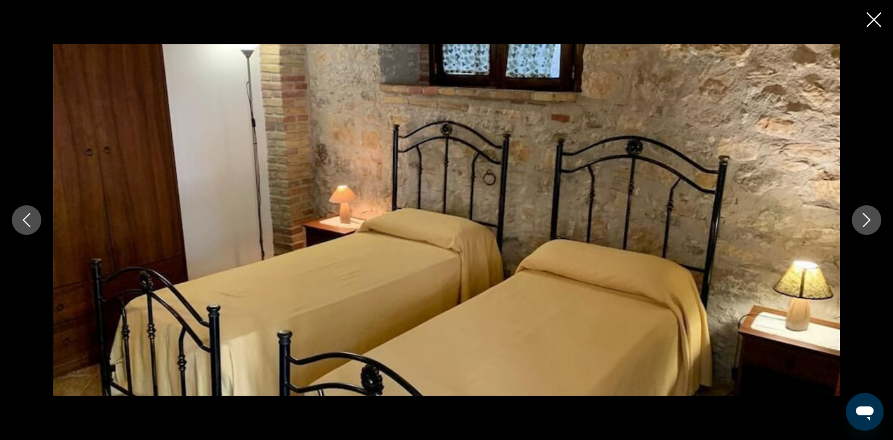
click at [864, 220] on icon "Next image" at bounding box center [867, 220] width 14 height 14
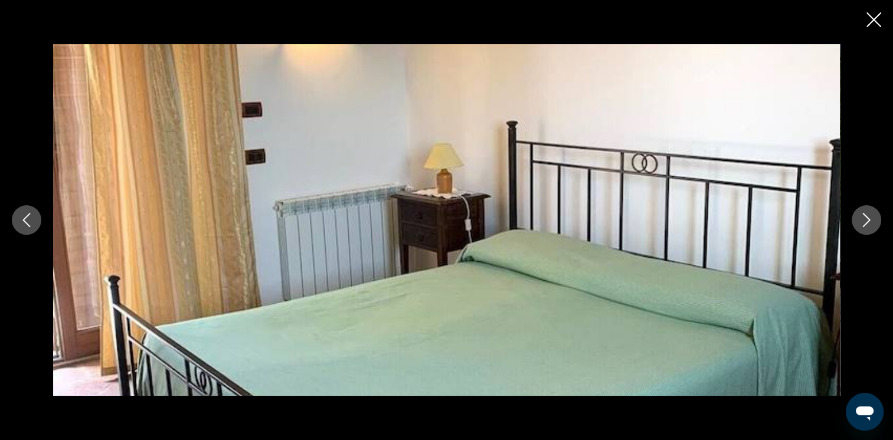
click at [864, 220] on icon "Next image" at bounding box center [867, 220] width 14 height 14
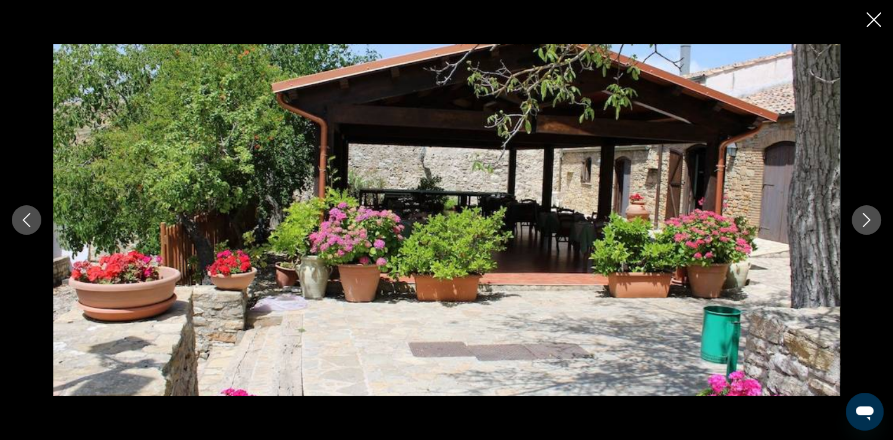
click at [864, 220] on icon "Next image" at bounding box center [867, 220] width 14 height 14
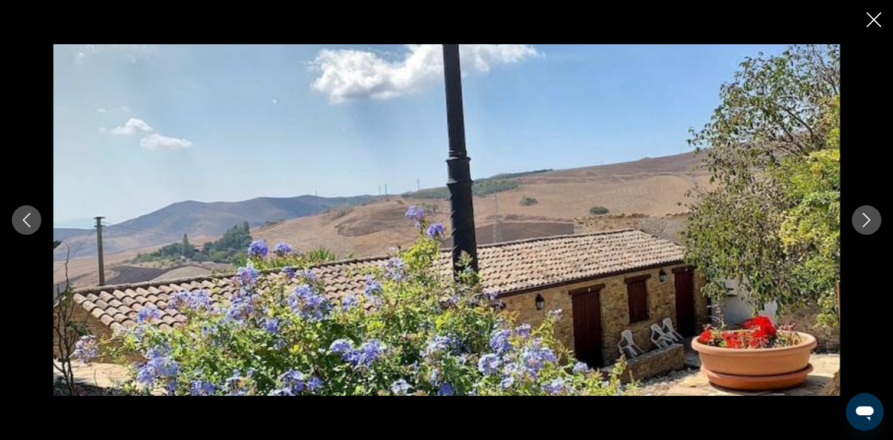
click at [864, 220] on icon "Next image" at bounding box center [867, 220] width 14 height 14
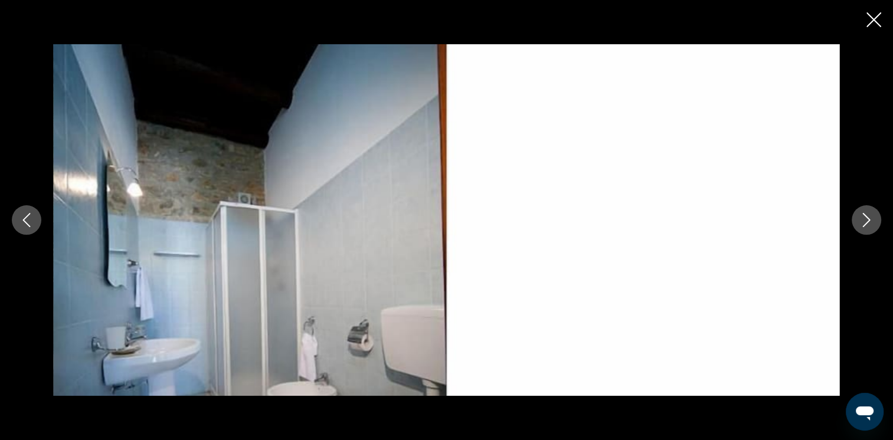
click at [864, 220] on icon "Next image" at bounding box center [867, 220] width 14 height 14
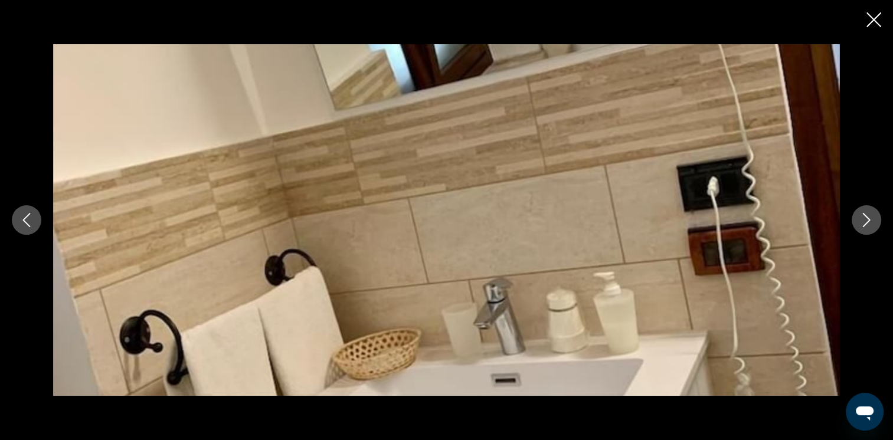
click at [864, 221] on icon "Next image" at bounding box center [867, 220] width 14 height 14
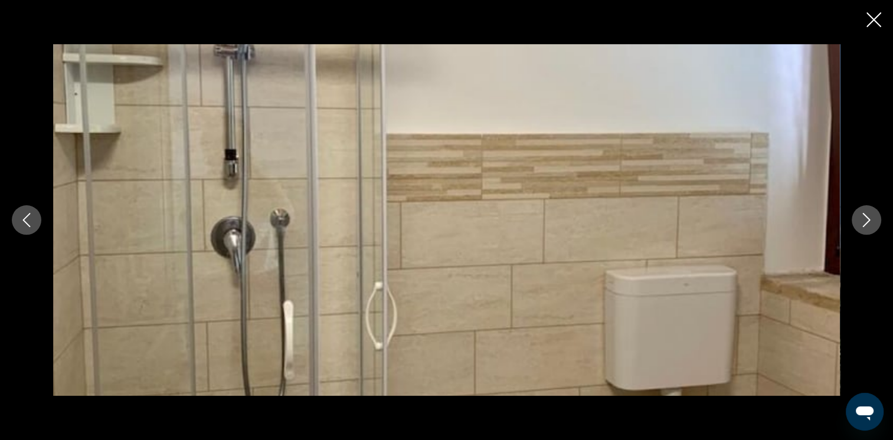
click at [864, 221] on icon "Next image" at bounding box center [867, 220] width 14 height 14
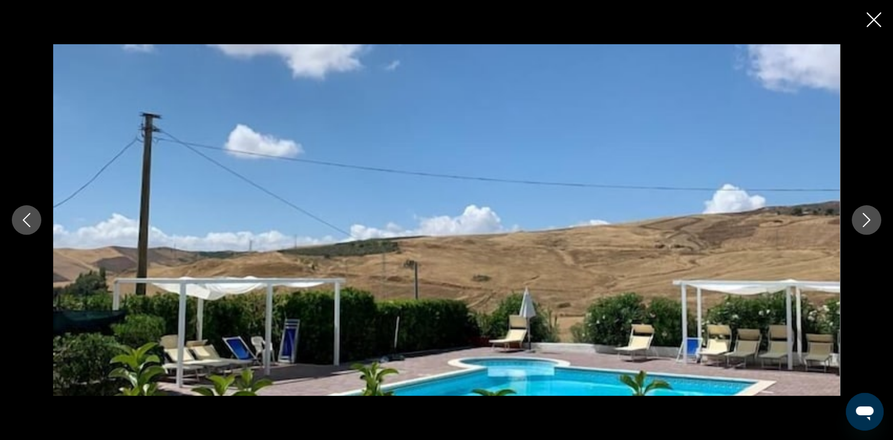
click at [864, 221] on icon "Next image" at bounding box center [867, 220] width 14 height 14
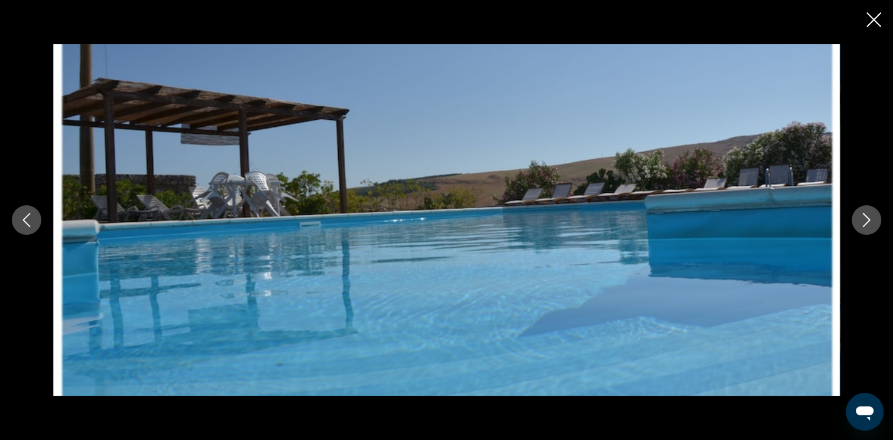
click at [864, 221] on icon "Next image" at bounding box center [867, 220] width 14 height 14
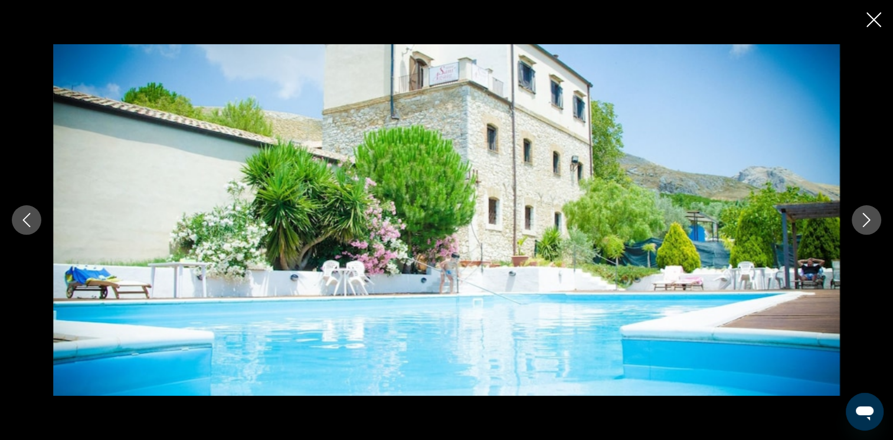
click at [864, 221] on icon "Next image" at bounding box center [867, 220] width 14 height 14
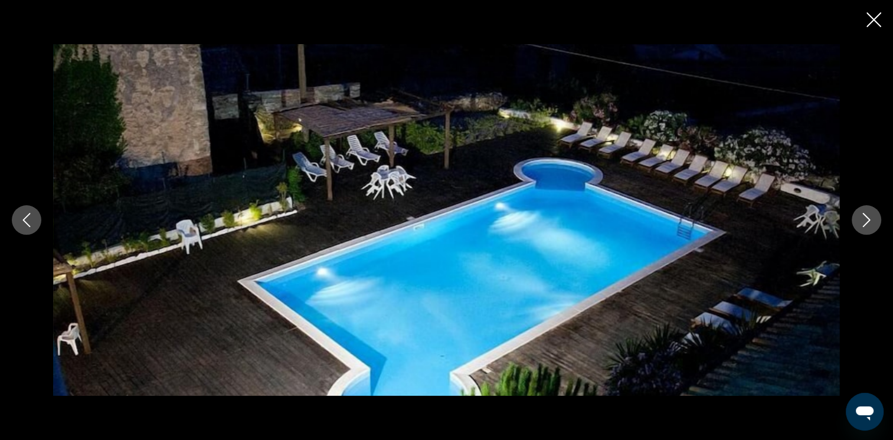
click at [864, 222] on icon "Next image" at bounding box center [867, 220] width 14 height 14
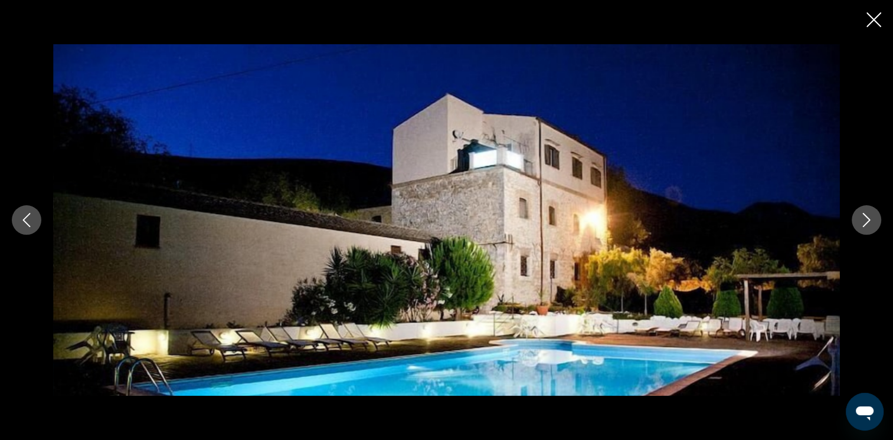
click at [864, 222] on icon "Next image" at bounding box center [867, 220] width 14 height 14
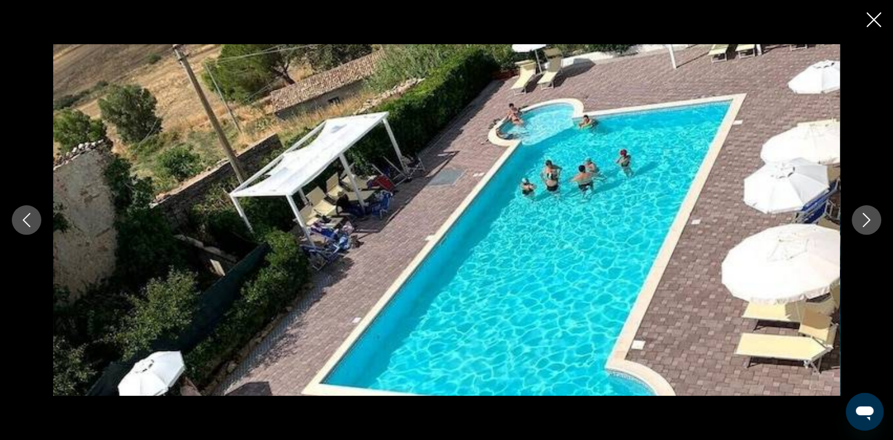
click at [864, 222] on icon "Next image" at bounding box center [867, 220] width 14 height 14
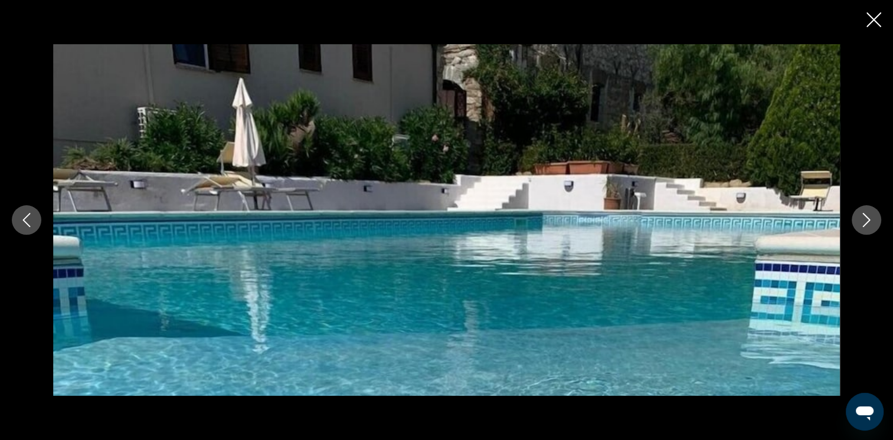
click at [864, 222] on icon "Next image" at bounding box center [867, 220] width 14 height 14
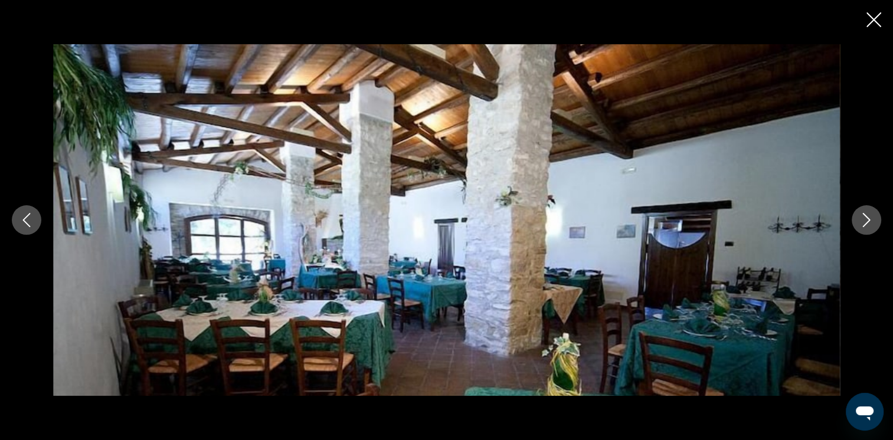
click at [864, 222] on icon "Next image" at bounding box center [867, 220] width 14 height 14
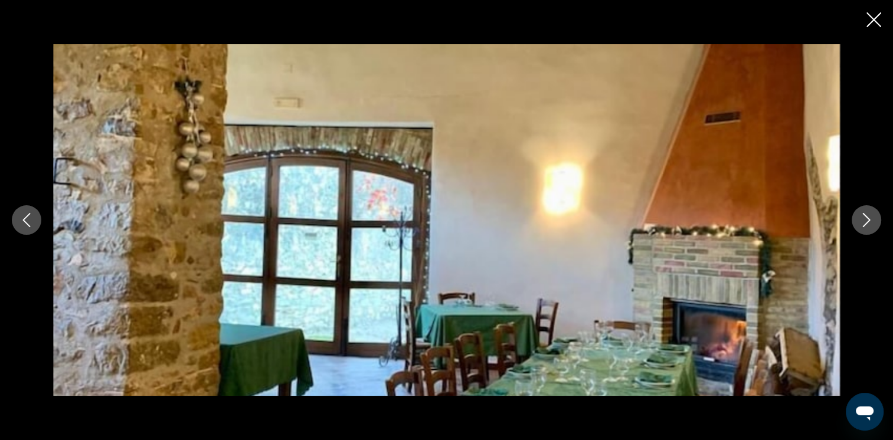
click at [864, 223] on icon "Next image" at bounding box center [867, 220] width 14 height 14
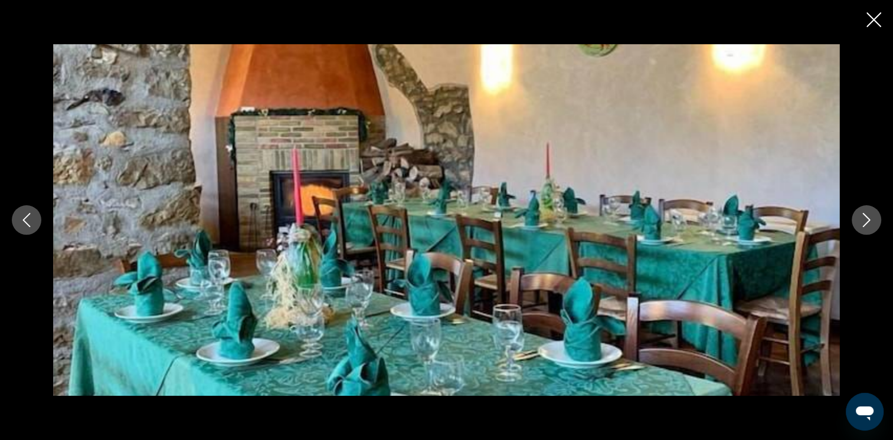
click at [864, 223] on icon "Next image" at bounding box center [867, 220] width 14 height 14
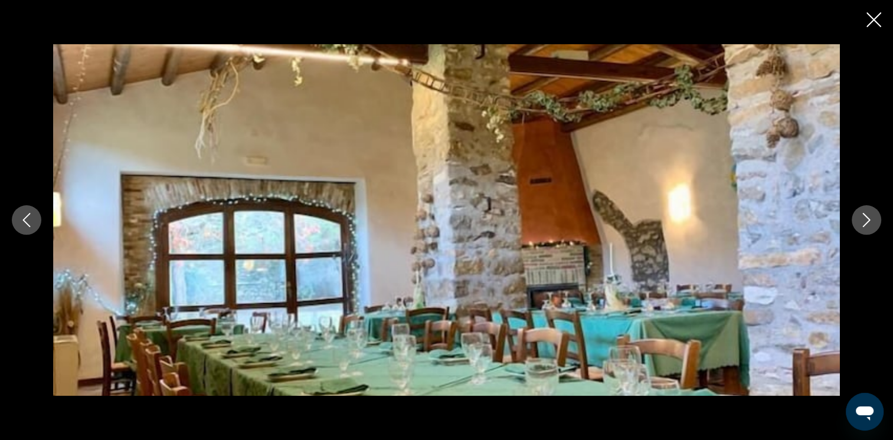
click at [864, 223] on icon "Next image" at bounding box center [867, 220] width 14 height 14
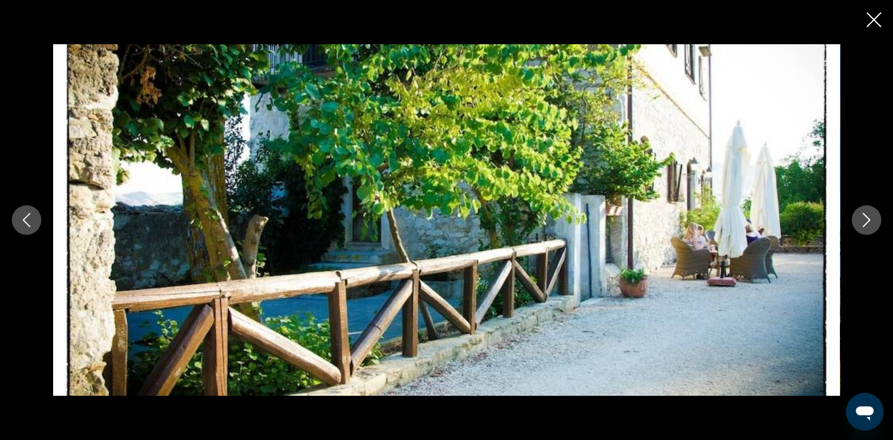
click at [864, 223] on icon "Next image" at bounding box center [867, 220] width 14 height 14
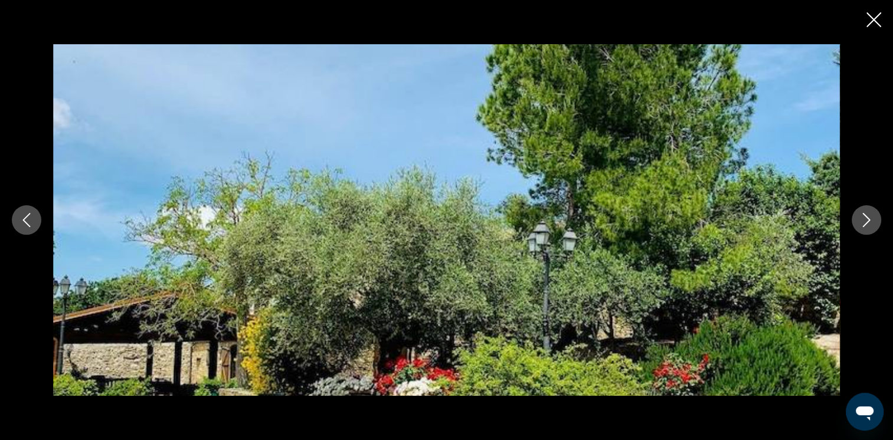
scroll to position [531, 0]
click at [861, 223] on icon "Next image" at bounding box center [867, 220] width 14 height 14
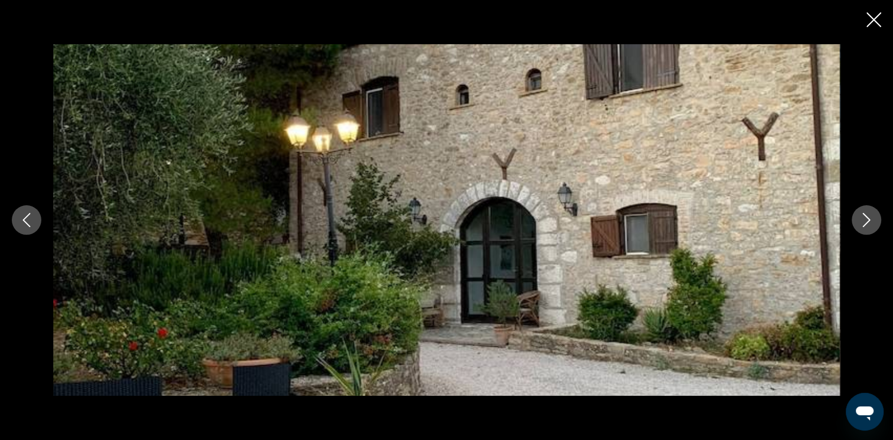
click at [861, 223] on icon "Next image" at bounding box center [867, 220] width 14 height 14
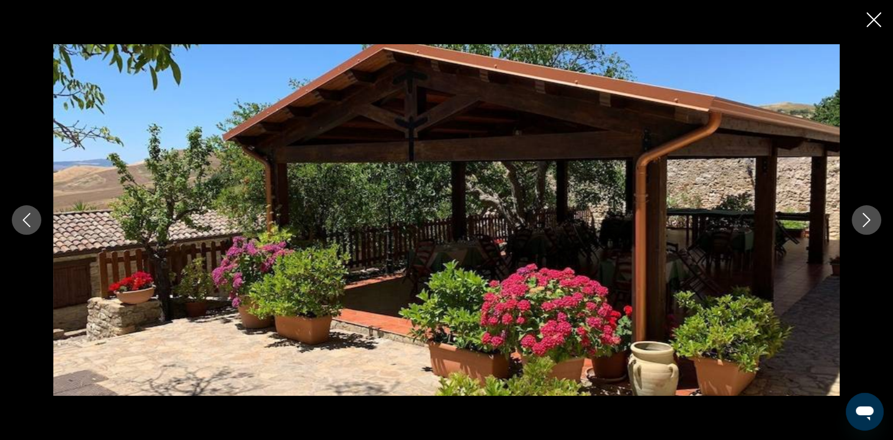
click at [861, 221] on icon "Next image" at bounding box center [867, 220] width 14 height 14
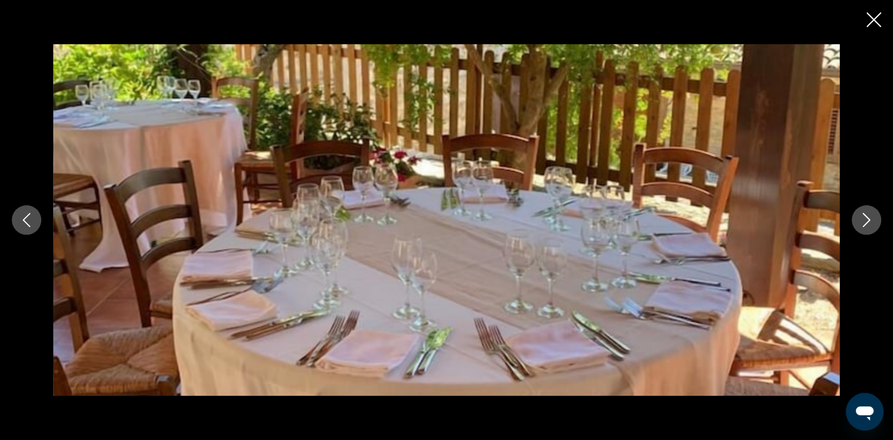
click at [861, 221] on icon "Next image" at bounding box center [867, 220] width 14 height 14
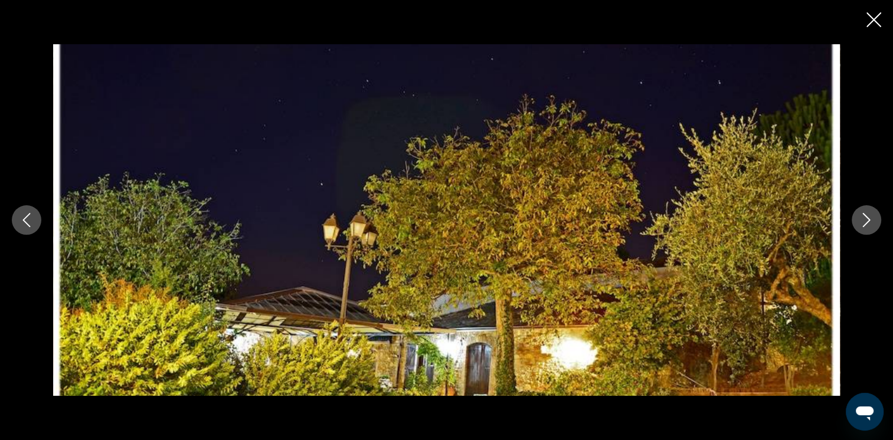
click at [861, 221] on icon "Next image" at bounding box center [867, 220] width 14 height 14
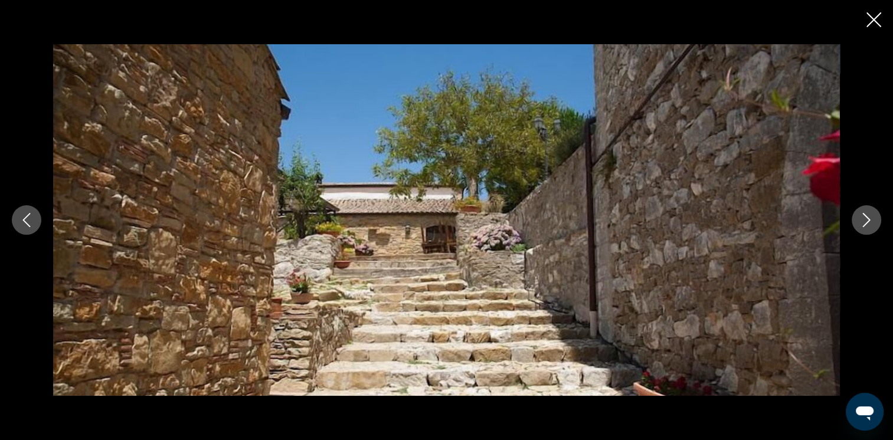
click at [861, 221] on icon "Next image" at bounding box center [867, 220] width 14 height 14
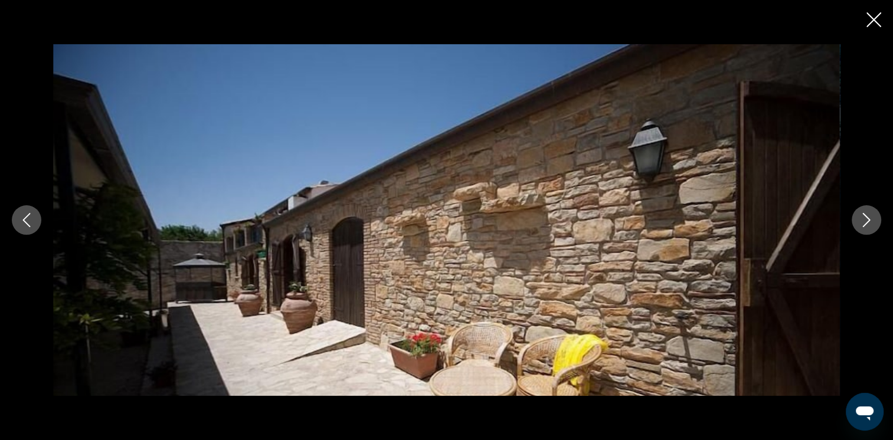
click at [861, 221] on icon "Next image" at bounding box center [867, 220] width 14 height 14
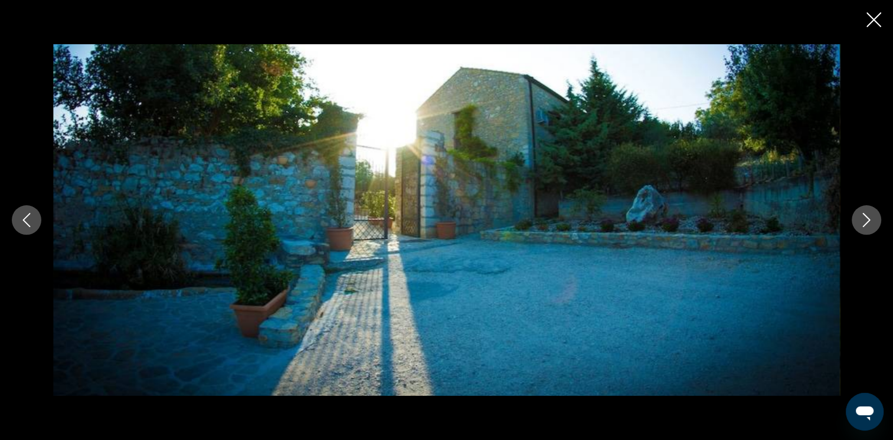
click at [861, 221] on icon "Next image" at bounding box center [867, 220] width 14 height 14
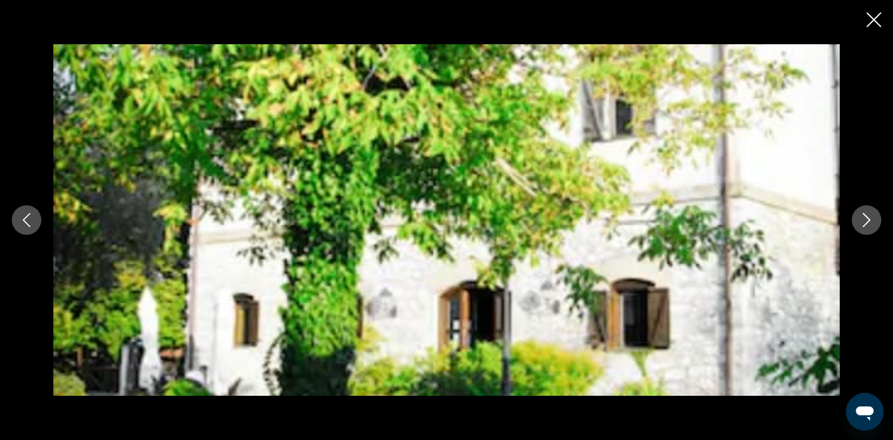
click at [861, 221] on icon "Next image" at bounding box center [867, 220] width 14 height 14
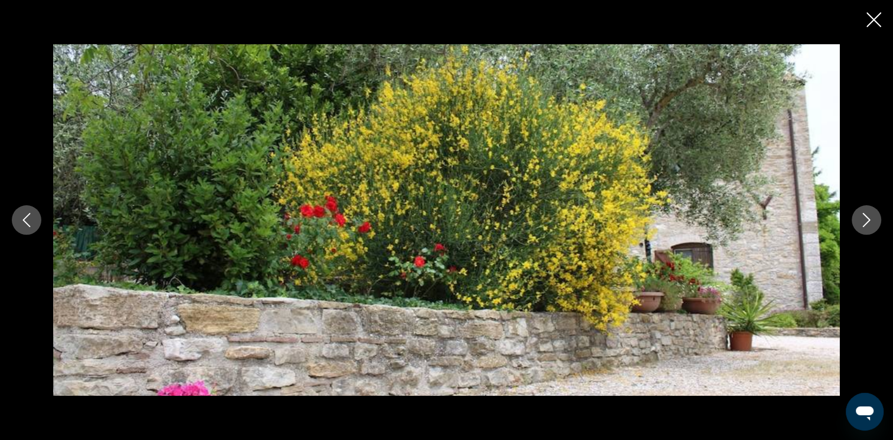
click at [861, 221] on icon "Next image" at bounding box center [867, 220] width 14 height 14
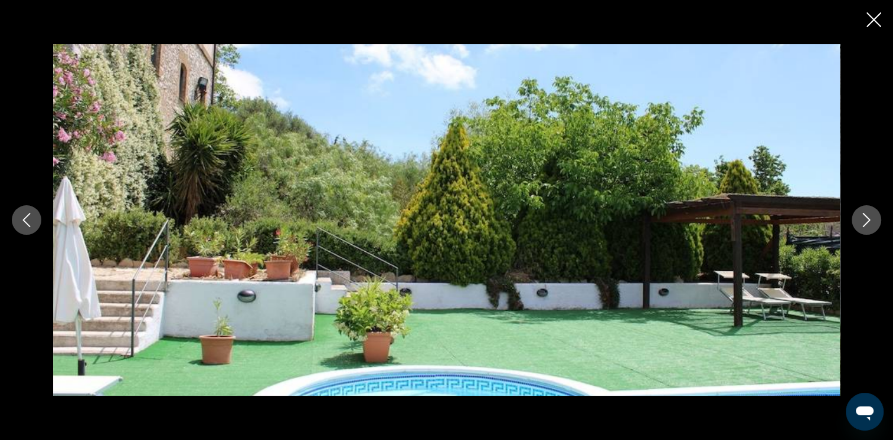
click at [861, 222] on icon "Next image" at bounding box center [867, 220] width 14 height 14
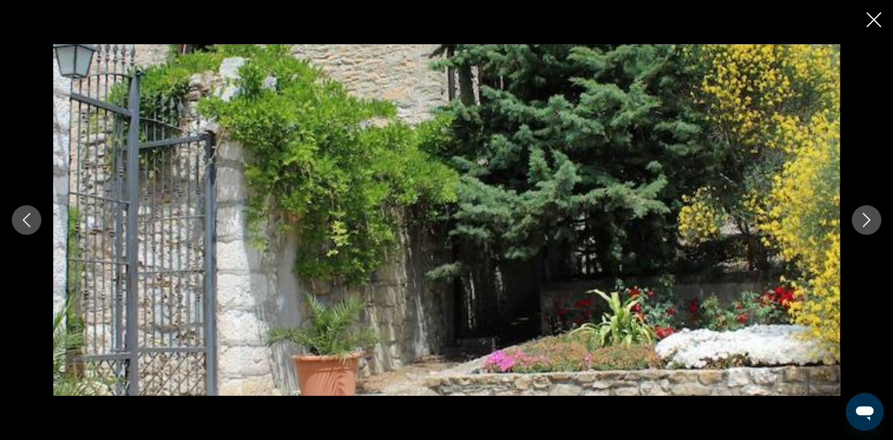
click at [861, 222] on icon "Next image" at bounding box center [867, 220] width 14 height 14
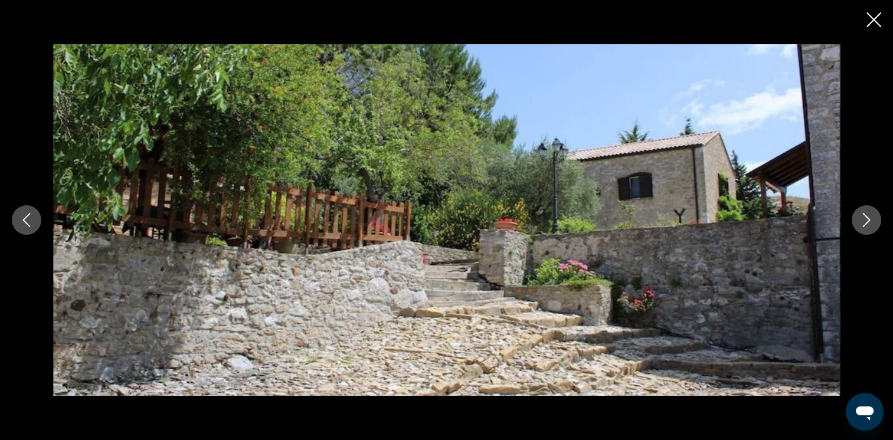
click at [861, 222] on icon "Next image" at bounding box center [867, 220] width 14 height 14
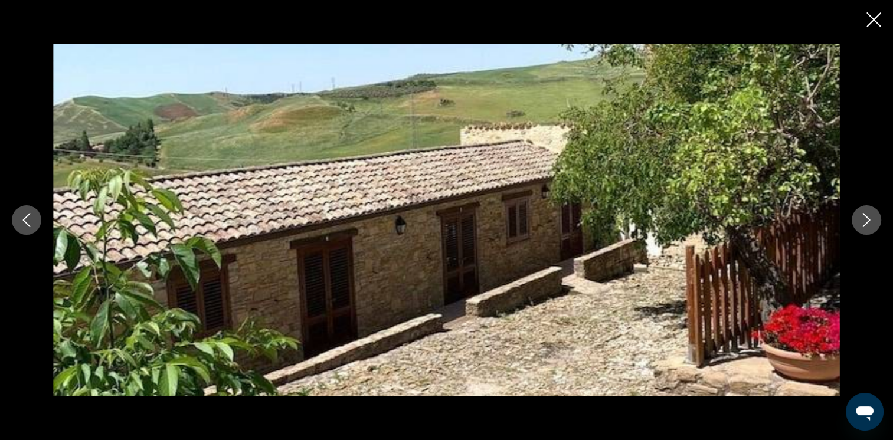
click at [861, 222] on icon "Next image" at bounding box center [867, 220] width 14 height 14
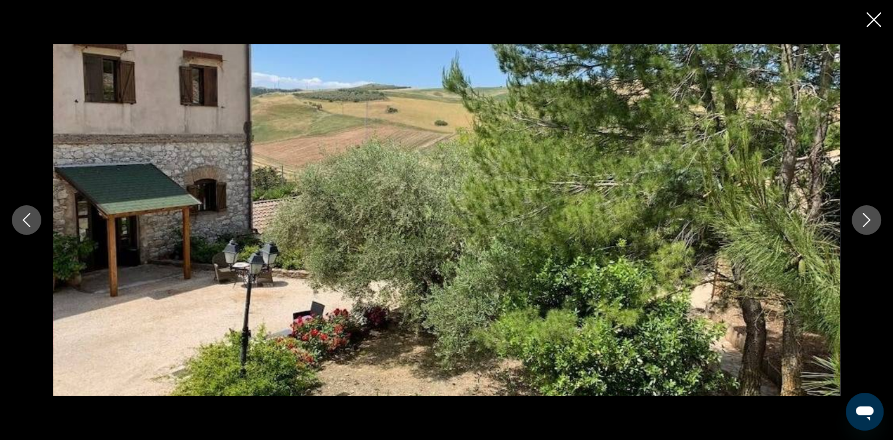
click at [861, 222] on icon "Next image" at bounding box center [867, 220] width 14 height 14
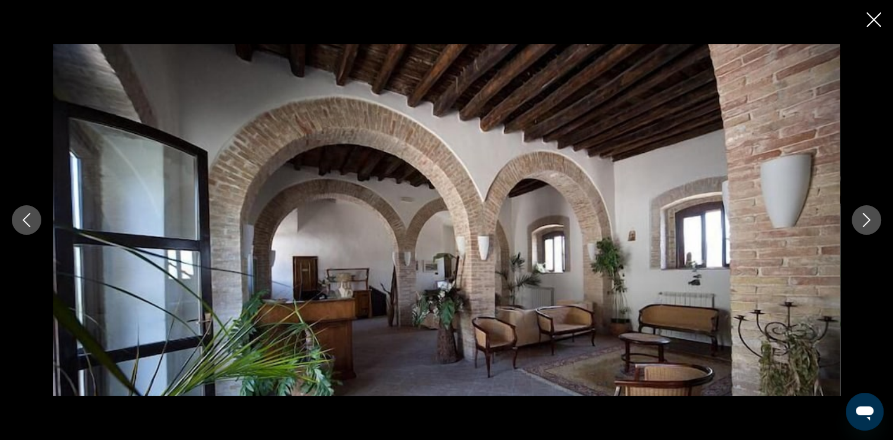
click at [861, 222] on icon "Next image" at bounding box center [867, 220] width 14 height 14
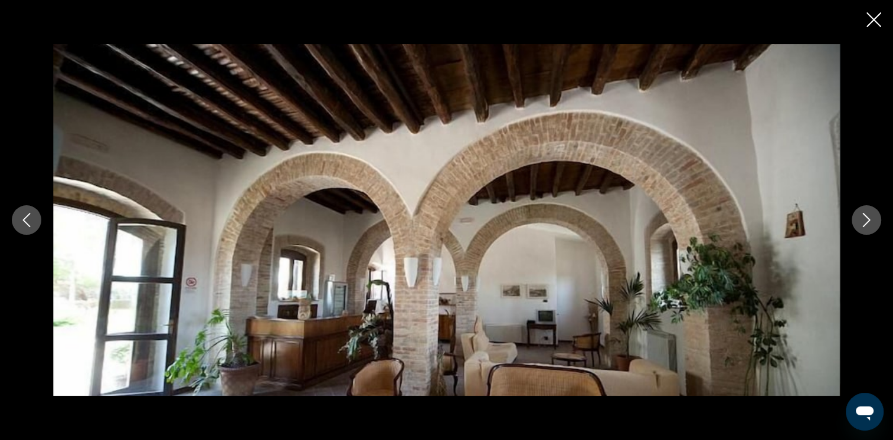
click at [867, 28] on button "Close slideshow" at bounding box center [874, 21] width 15 height 18
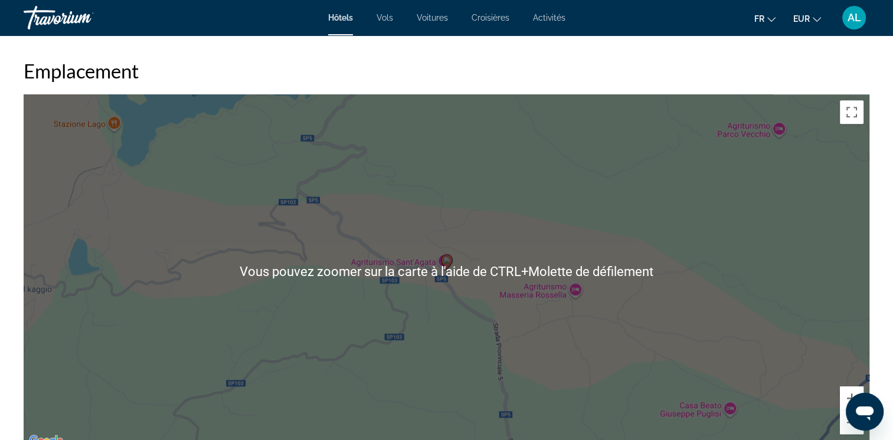
scroll to position [1122, 0]
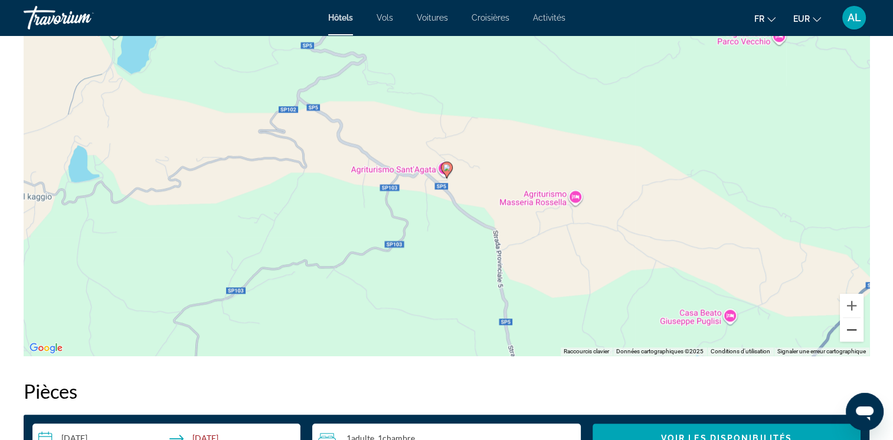
click at [853, 331] on button "Zoom arrière" at bounding box center [852, 330] width 24 height 24
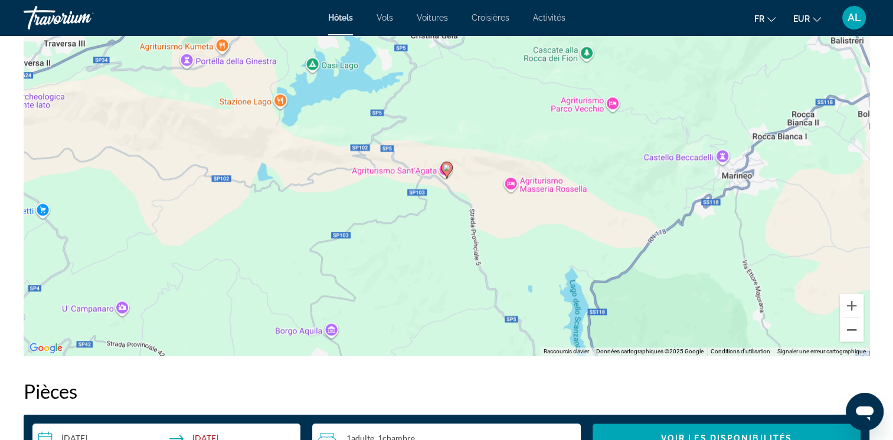
click at [853, 331] on button "Zoom arrière" at bounding box center [852, 330] width 24 height 24
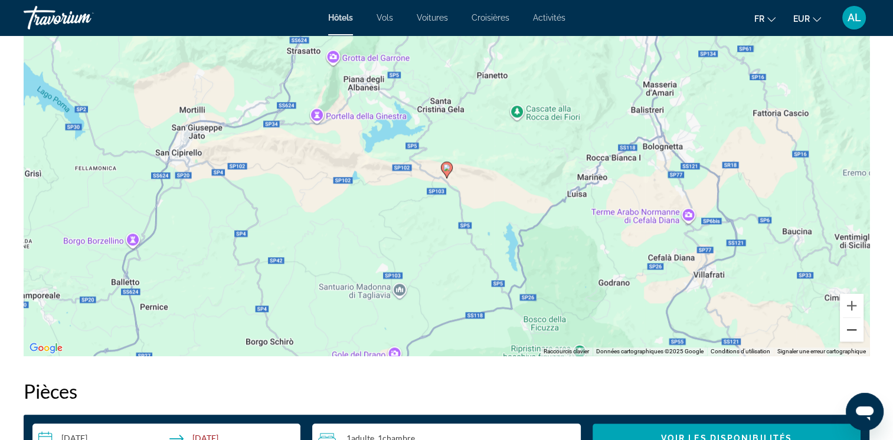
click at [854, 330] on button "Zoom arrière" at bounding box center [852, 330] width 24 height 24
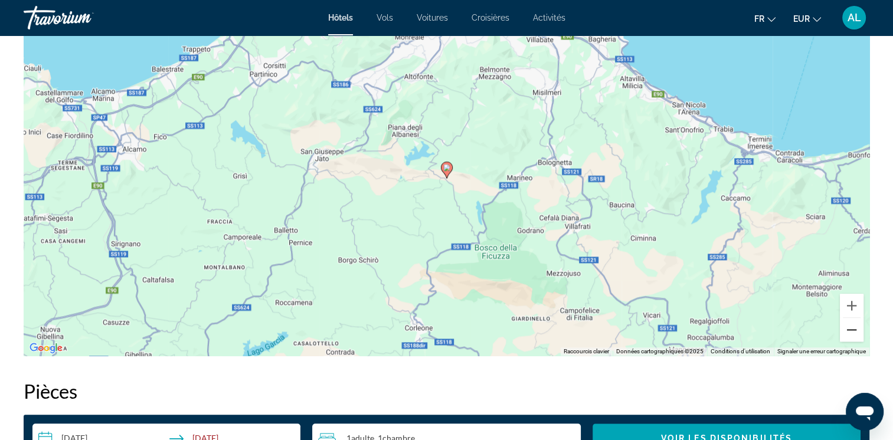
click at [854, 330] on button "Zoom arrière" at bounding box center [852, 330] width 24 height 24
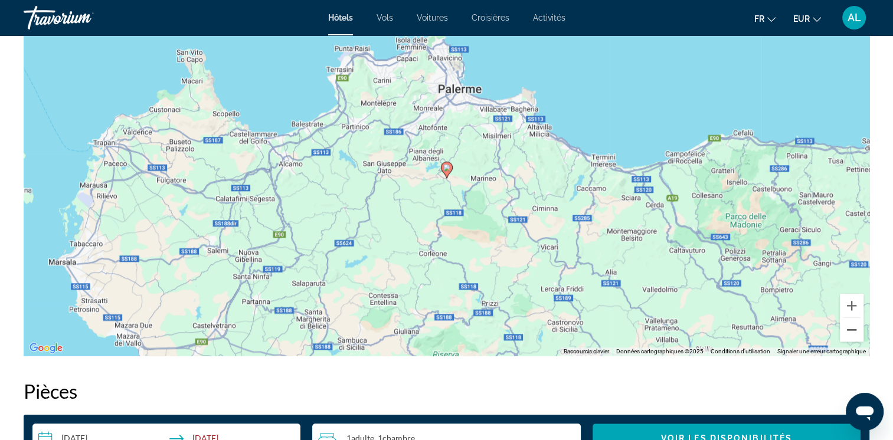
click at [856, 332] on button "Zoom arrière" at bounding box center [852, 330] width 24 height 24
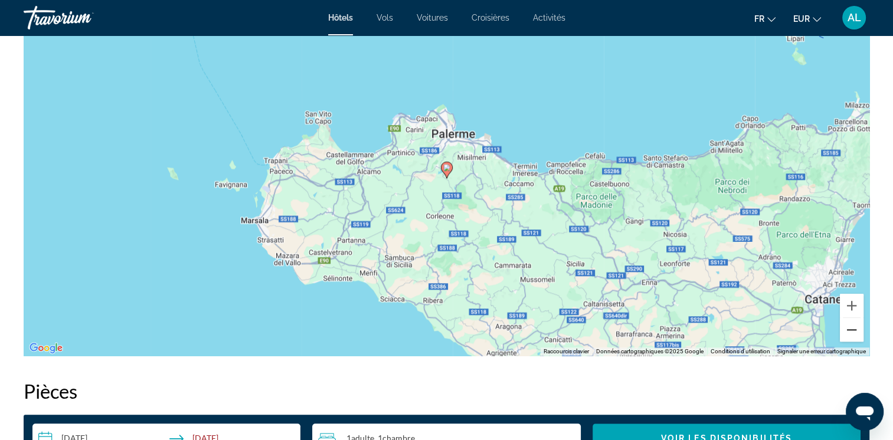
click at [856, 332] on button "Zoom arrière" at bounding box center [852, 330] width 24 height 24
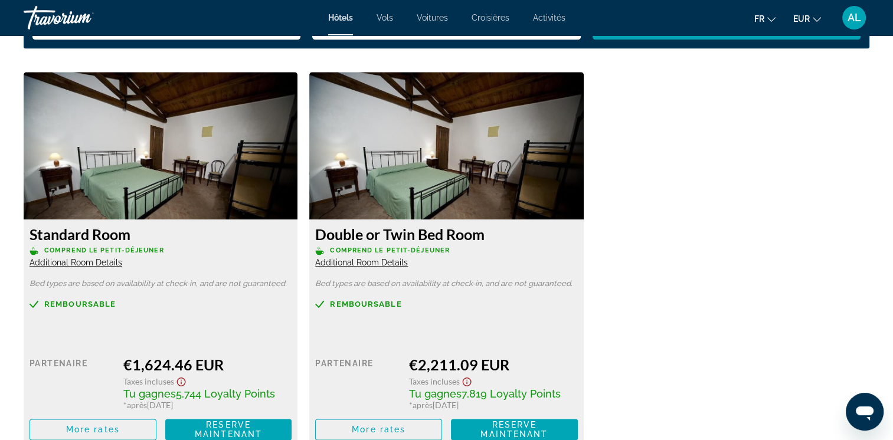
scroll to position [1535, 0]
